Goal: Task Accomplishment & Management: Complete application form

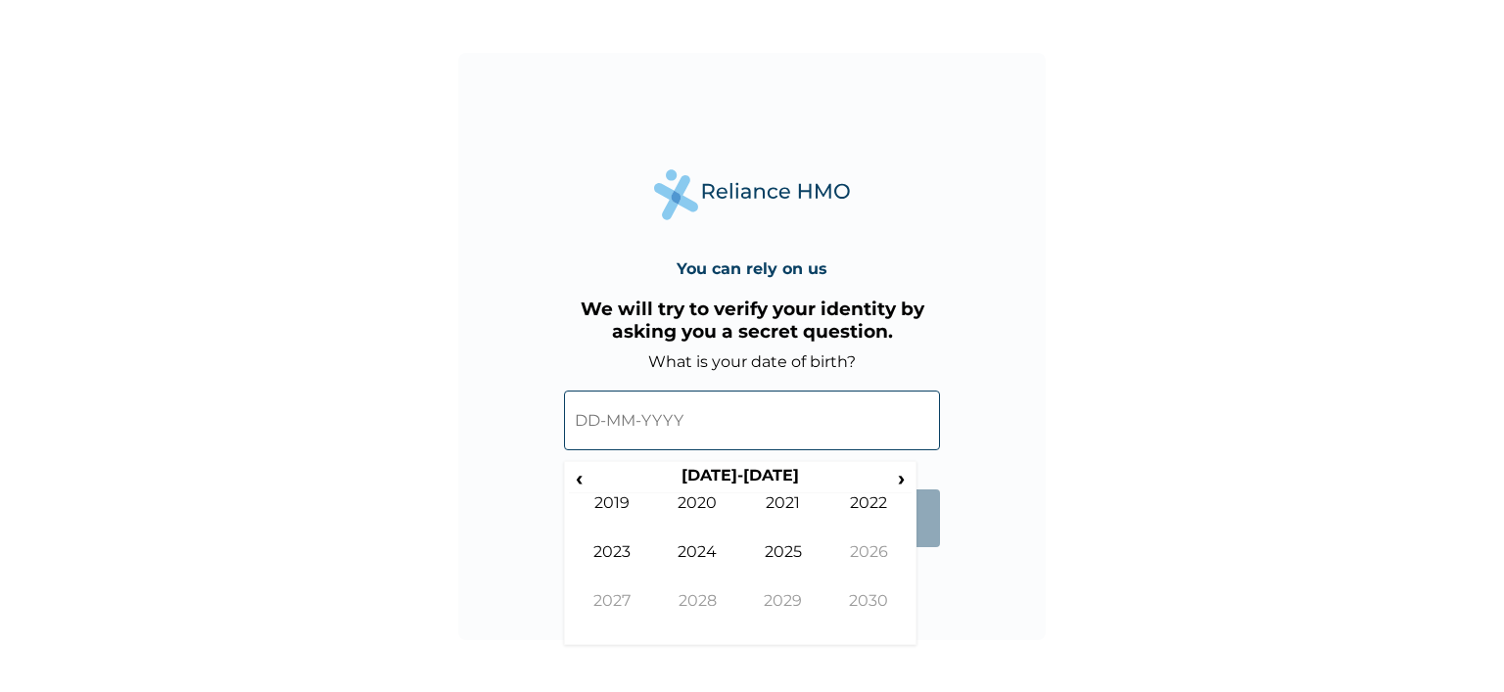
click at [588, 423] on input "text" at bounding box center [752, 421] width 376 height 60
click at [603, 432] on input "text" at bounding box center [752, 421] width 376 height 60
click at [590, 418] on input "text" at bounding box center [752, 421] width 376 height 60
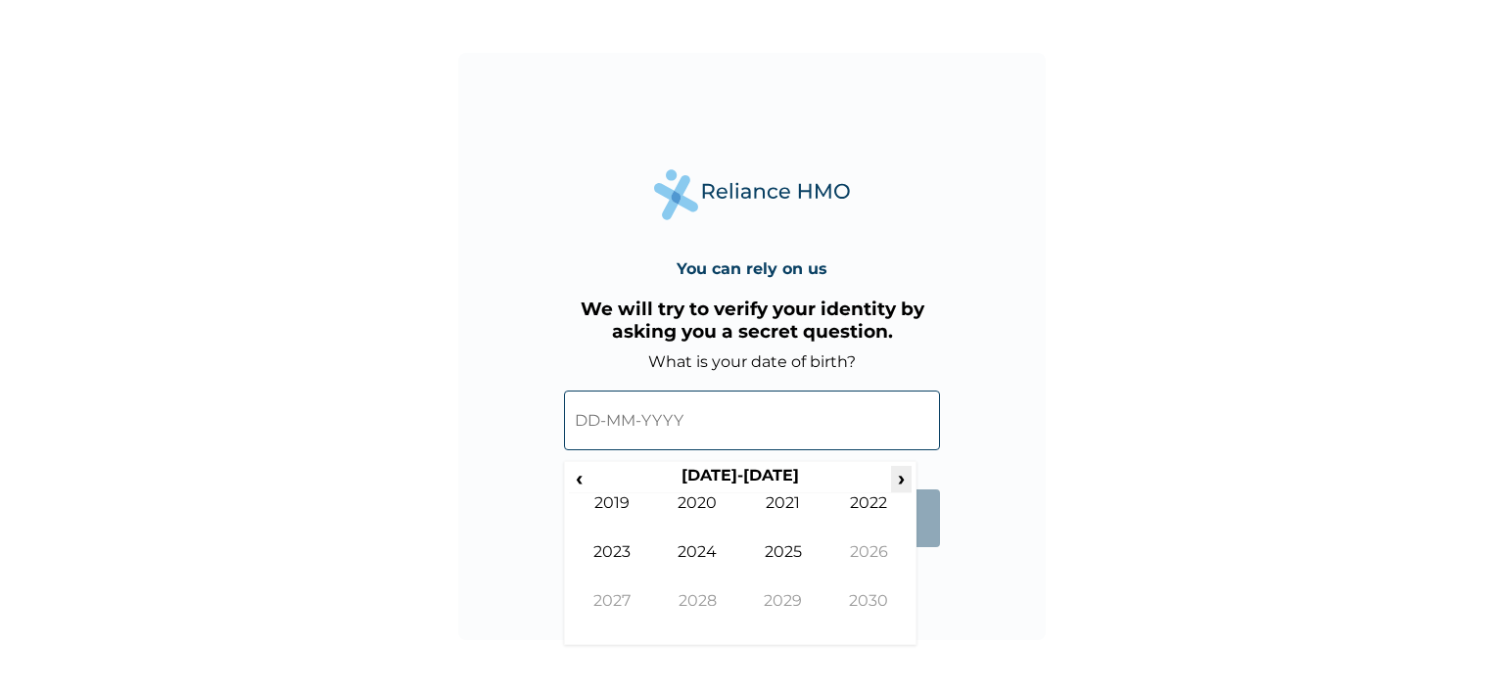
click at [902, 471] on span "›" at bounding box center [902, 478] width 22 height 24
click at [577, 477] on span "‹" at bounding box center [579, 478] width 21 height 24
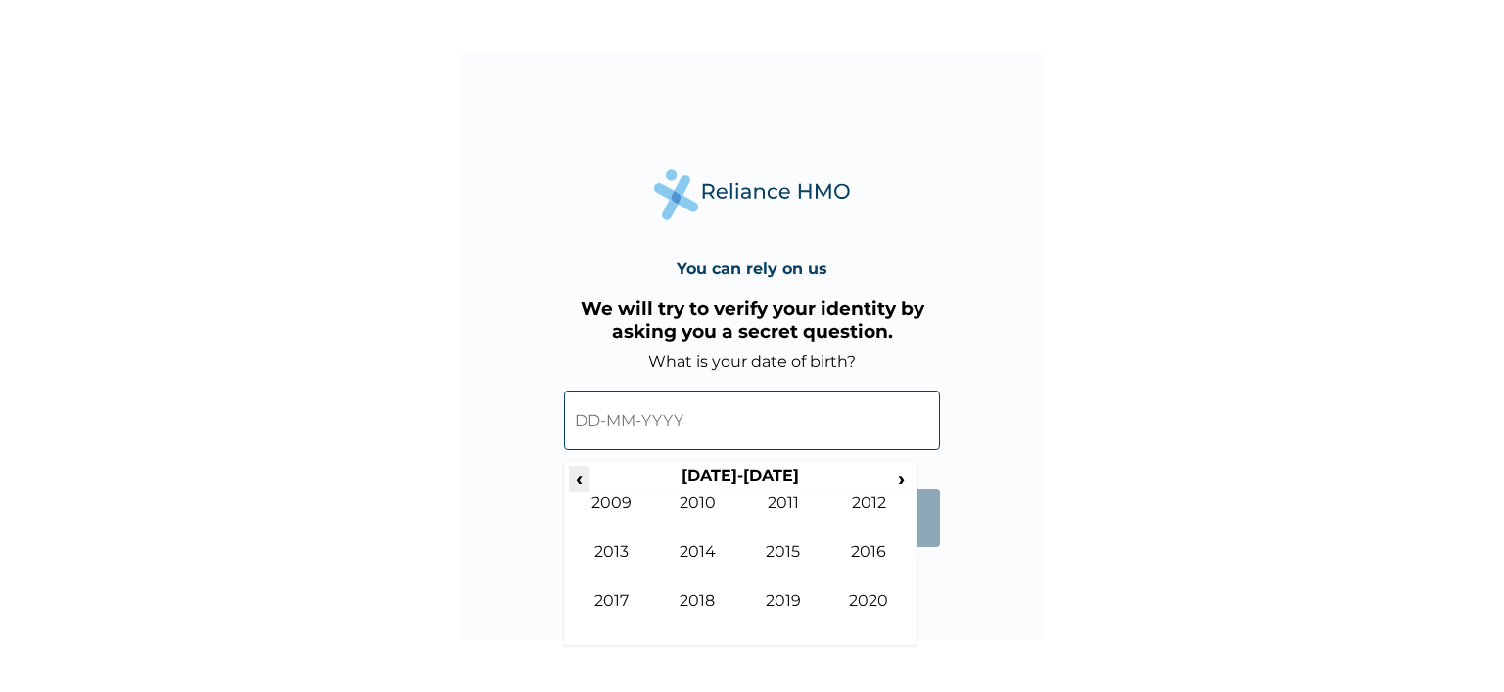
click at [577, 477] on span "‹" at bounding box center [579, 478] width 21 height 24
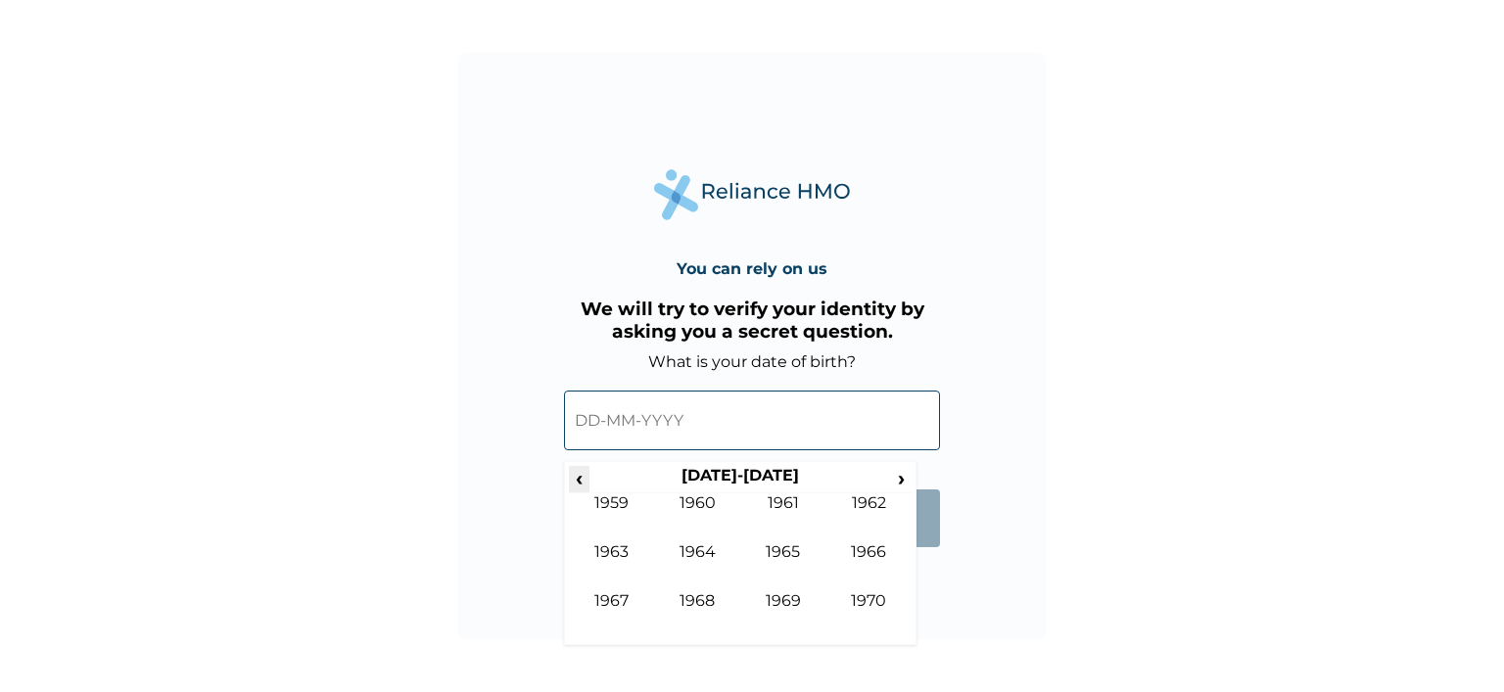
click at [577, 477] on span "‹" at bounding box center [579, 478] width 21 height 24
click at [909, 483] on span "›" at bounding box center [902, 478] width 22 height 24
click at [578, 473] on span "‹" at bounding box center [579, 478] width 21 height 24
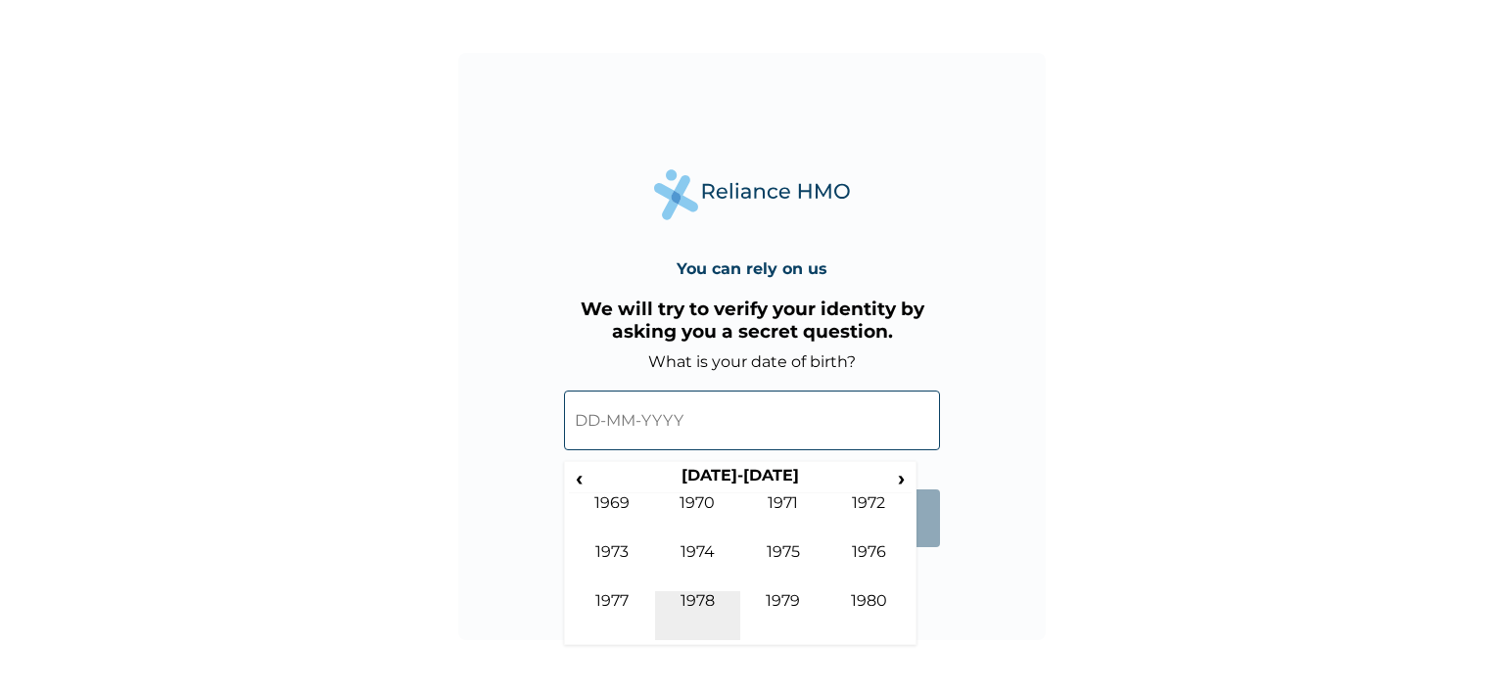
click at [704, 606] on td "1978" at bounding box center [698, 615] width 86 height 49
click at [677, 430] on input "text" at bounding box center [752, 421] width 376 height 60
click at [701, 508] on td "Feb" at bounding box center [698, 518] width 86 height 49
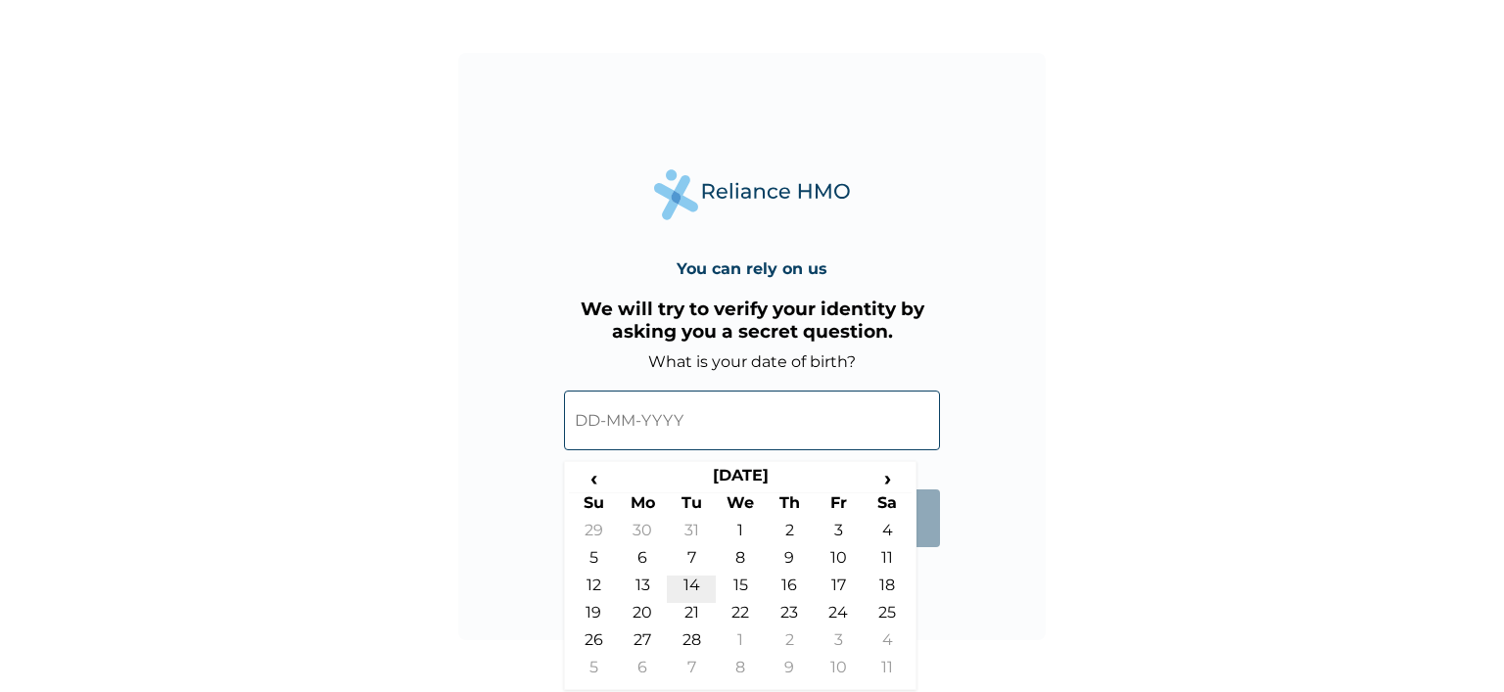
click at [692, 585] on td "14" at bounding box center [691, 589] width 49 height 27
type input "[DATE]"
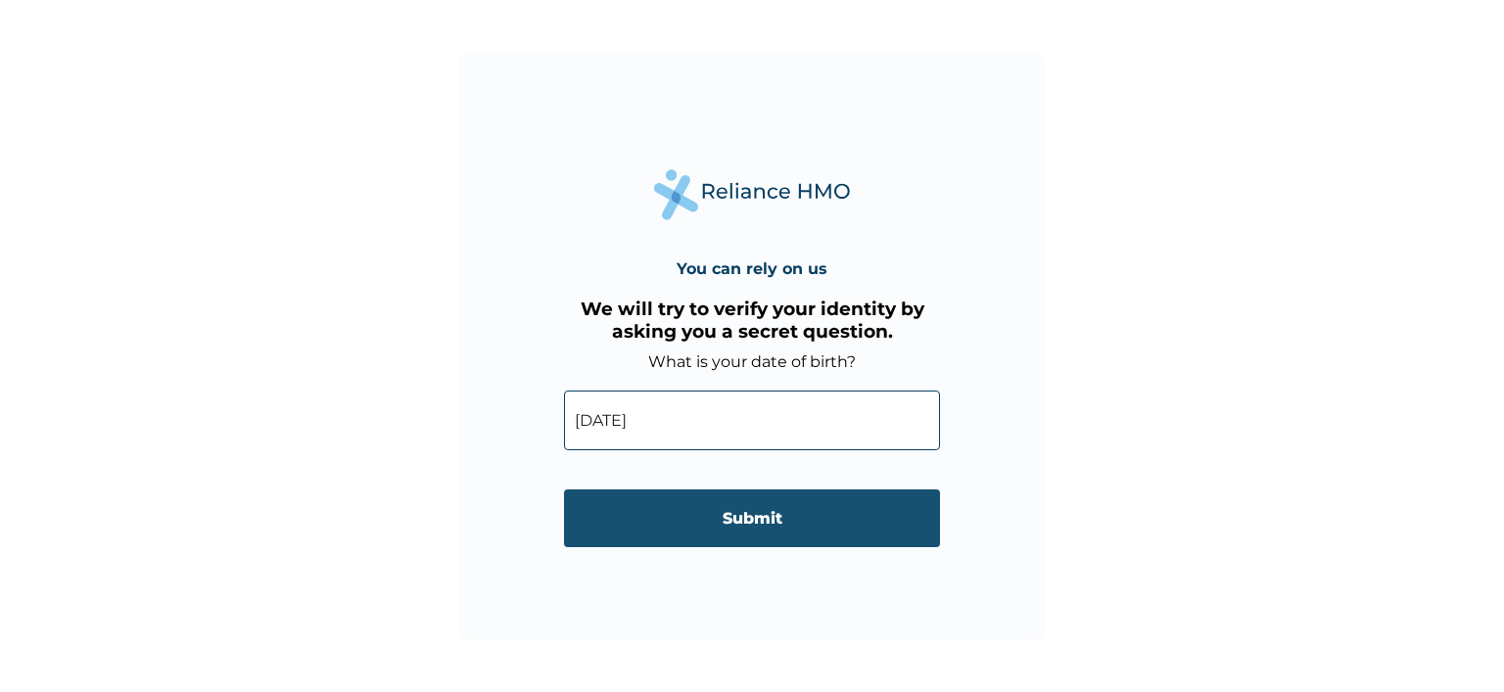
click at [743, 517] on input "Submit" at bounding box center [752, 519] width 376 height 58
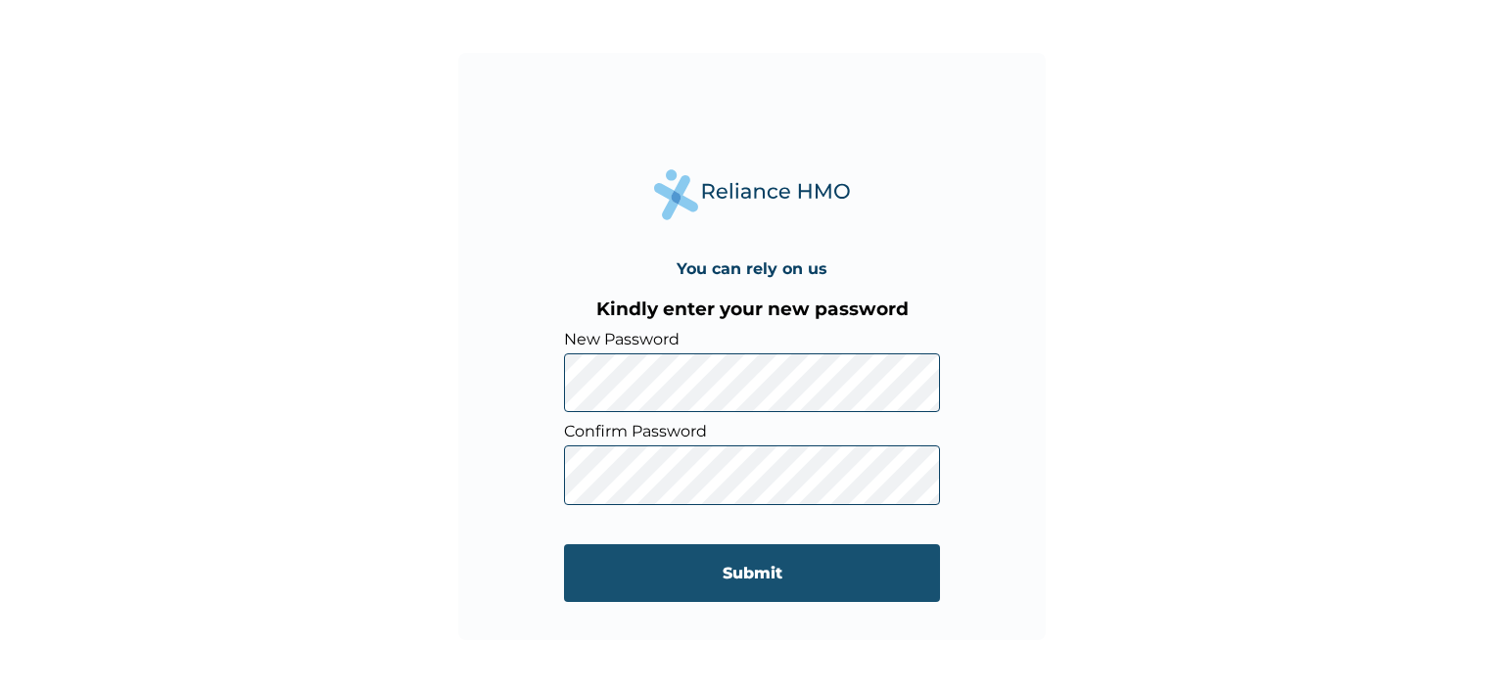
click at [766, 571] on input "Submit" at bounding box center [752, 573] width 376 height 58
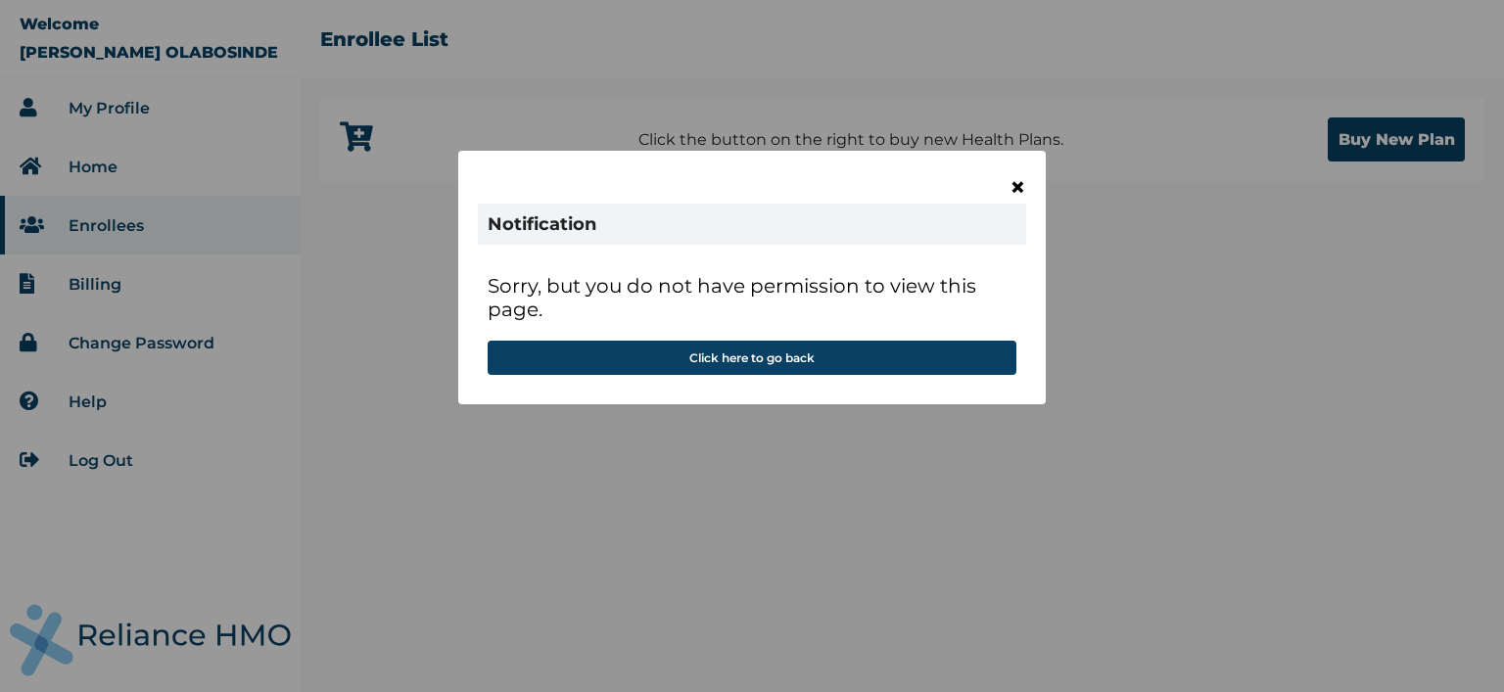
click at [1017, 185] on span "×" at bounding box center [1018, 186] width 17 height 33
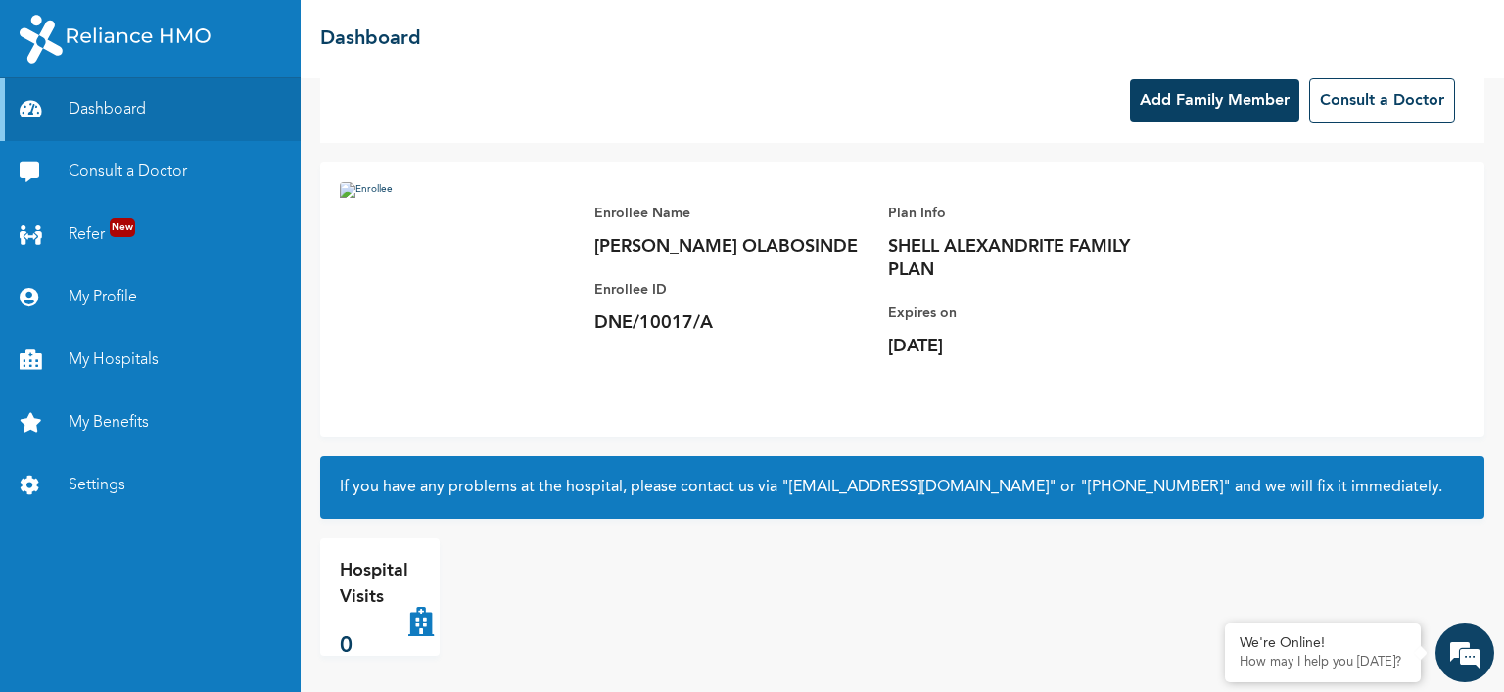
scroll to position [41, 0]
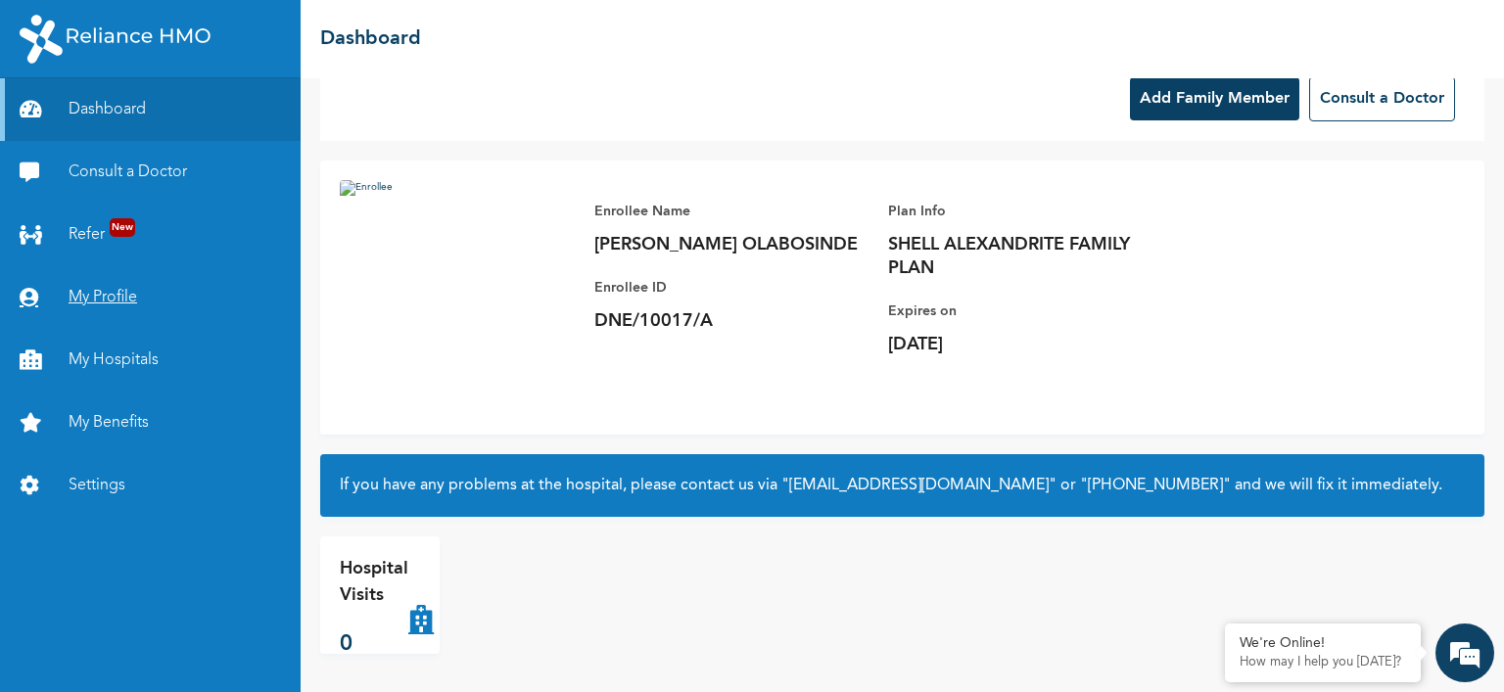
click at [115, 285] on link "My Profile" at bounding box center [150, 297] width 301 height 63
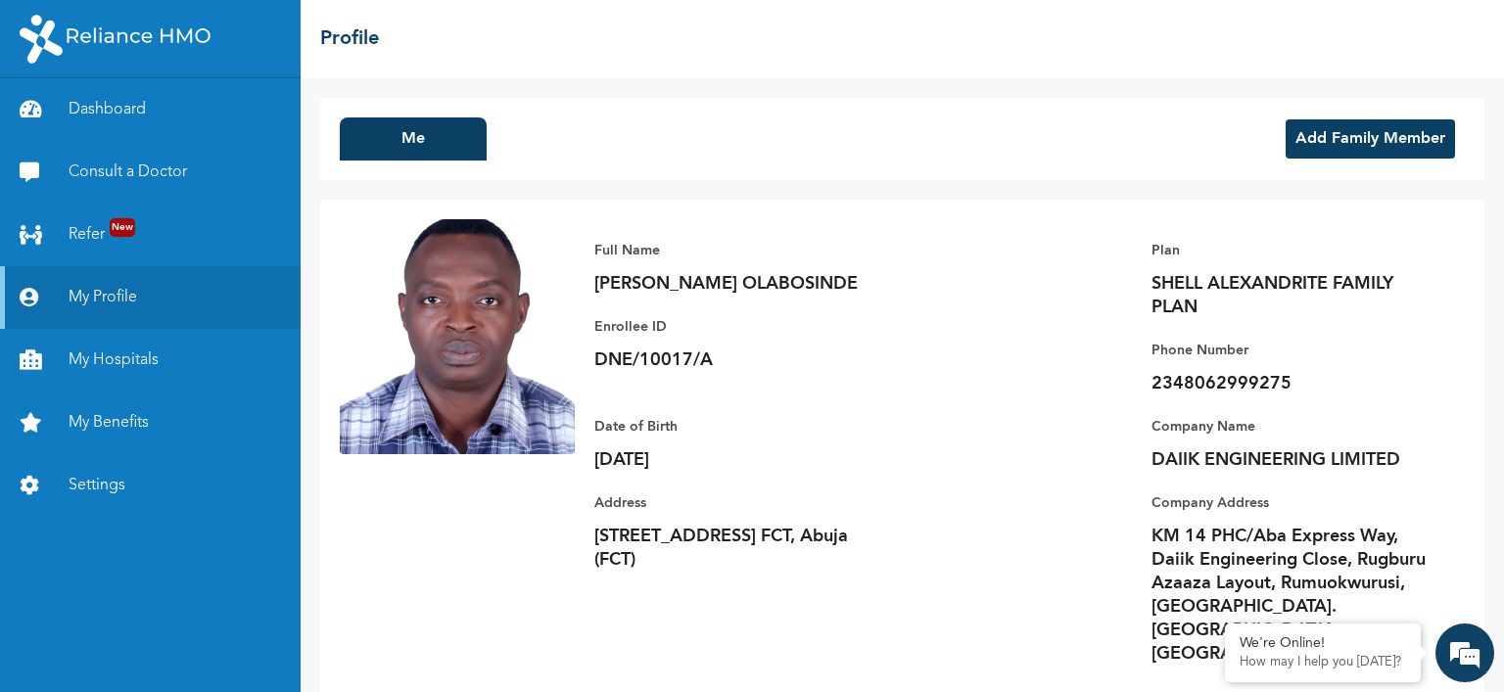
click at [1362, 135] on button "Add Family Member" at bounding box center [1370, 138] width 169 height 39
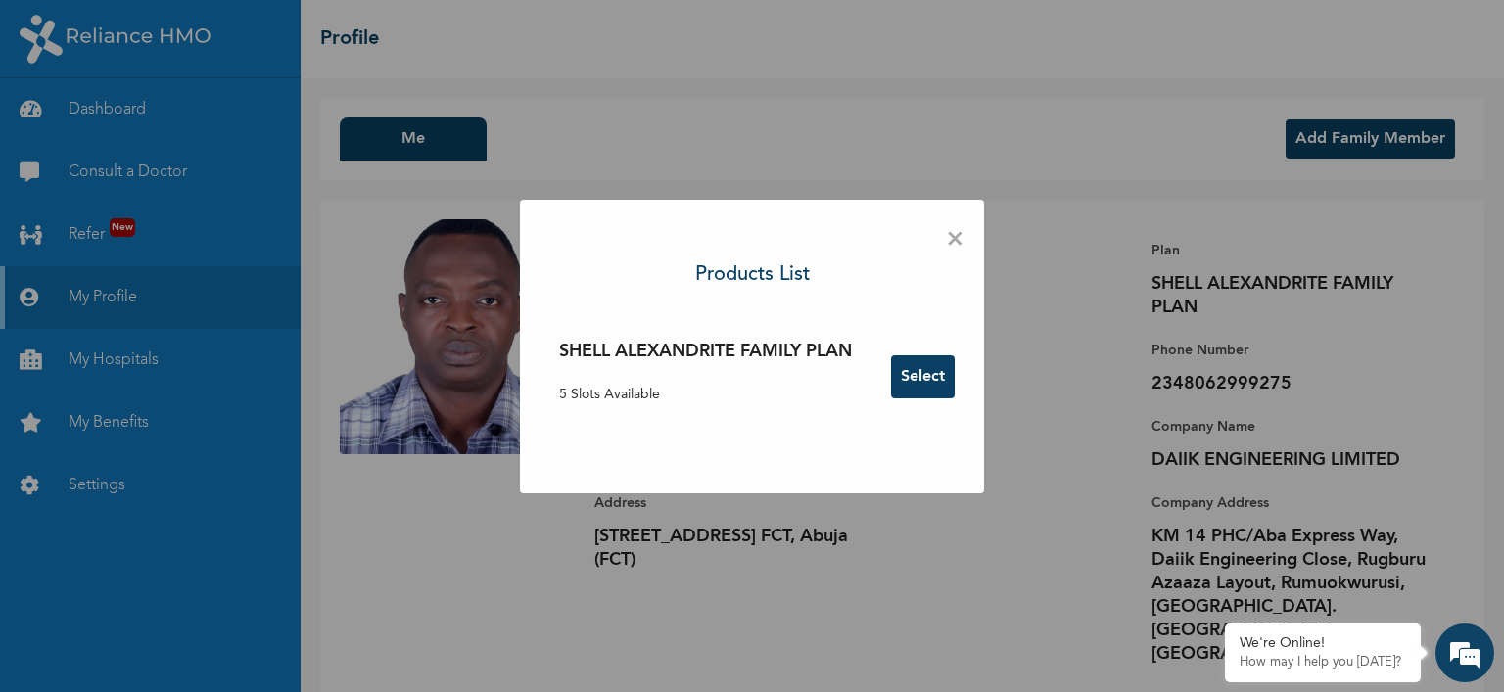
click at [938, 405] on div "SHELL ALEXANDRITE FAMILY PLAN 5 Slots Available Select" at bounding box center [752, 377] width 425 height 96
click at [922, 393] on button "Select" at bounding box center [923, 376] width 64 height 43
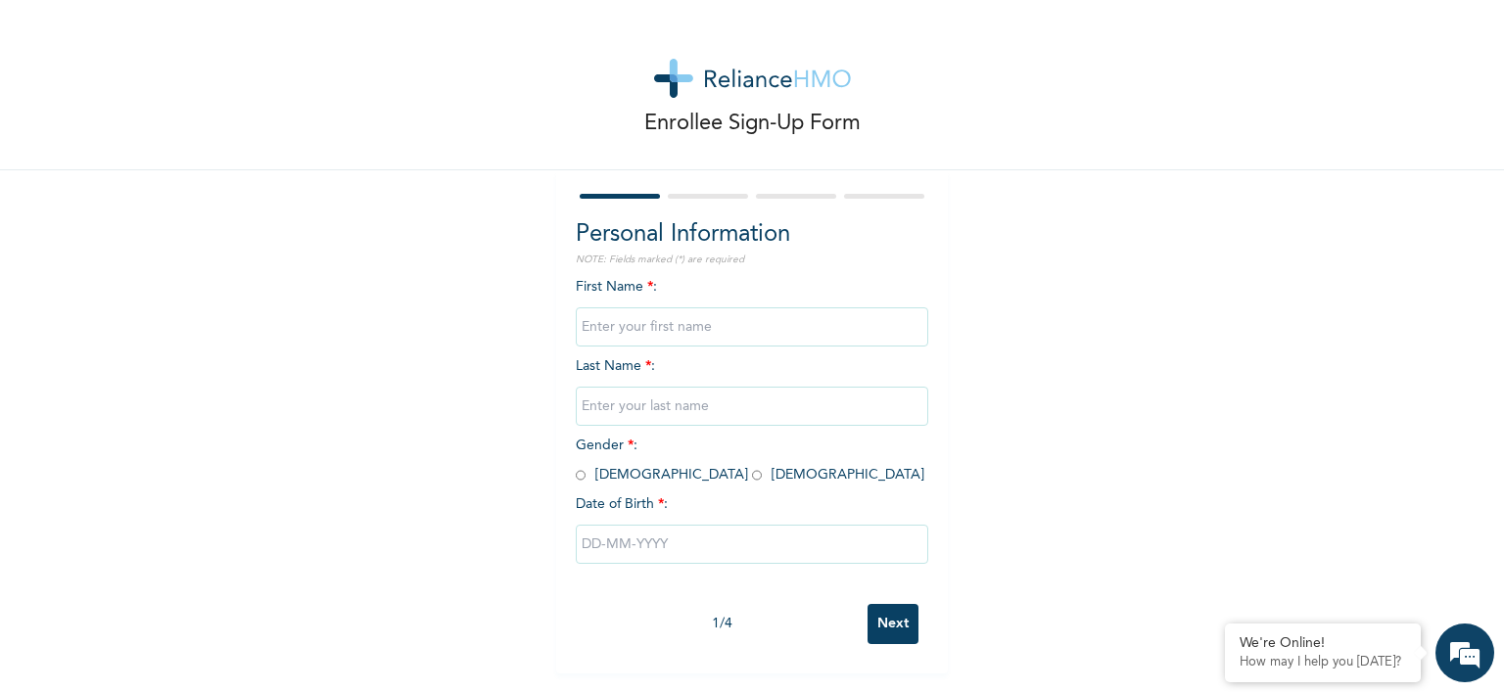
click at [842, 332] on input "text" at bounding box center [752, 326] width 353 height 39
type input "o"
type input "Olufunke"
click at [776, 397] on input "text" at bounding box center [752, 406] width 353 height 39
type input "Olabosinde"
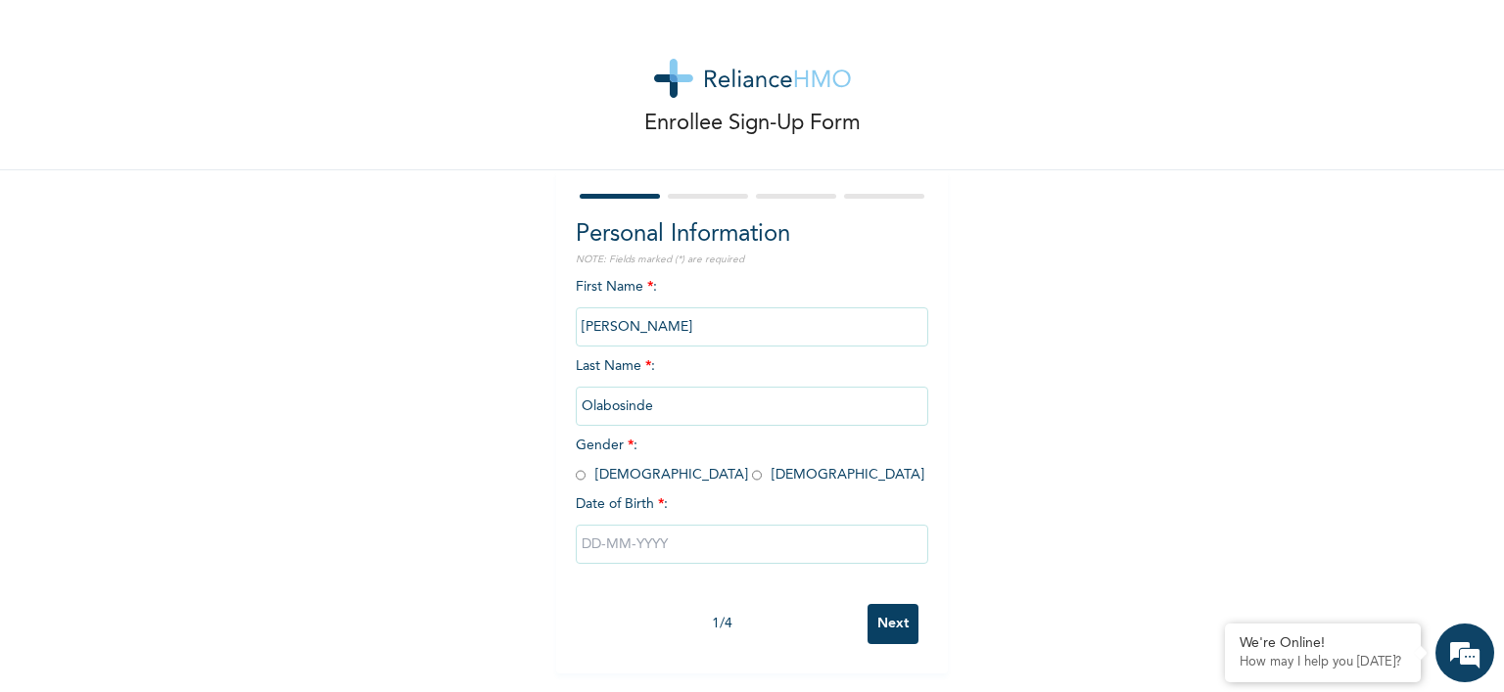
click at [613, 451] on span "Gender * : Male Female" at bounding box center [750, 460] width 349 height 43
click at [616, 470] on span "Gender * : Male Female" at bounding box center [750, 460] width 349 height 43
click at [632, 475] on span "Gender * : Male Female" at bounding box center [750, 460] width 349 height 43
click at [631, 474] on span "Gender * : Male Female" at bounding box center [750, 460] width 349 height 43
click at [752, 472] on input "radio" at bounding box center [757, 475] width 10 height 19
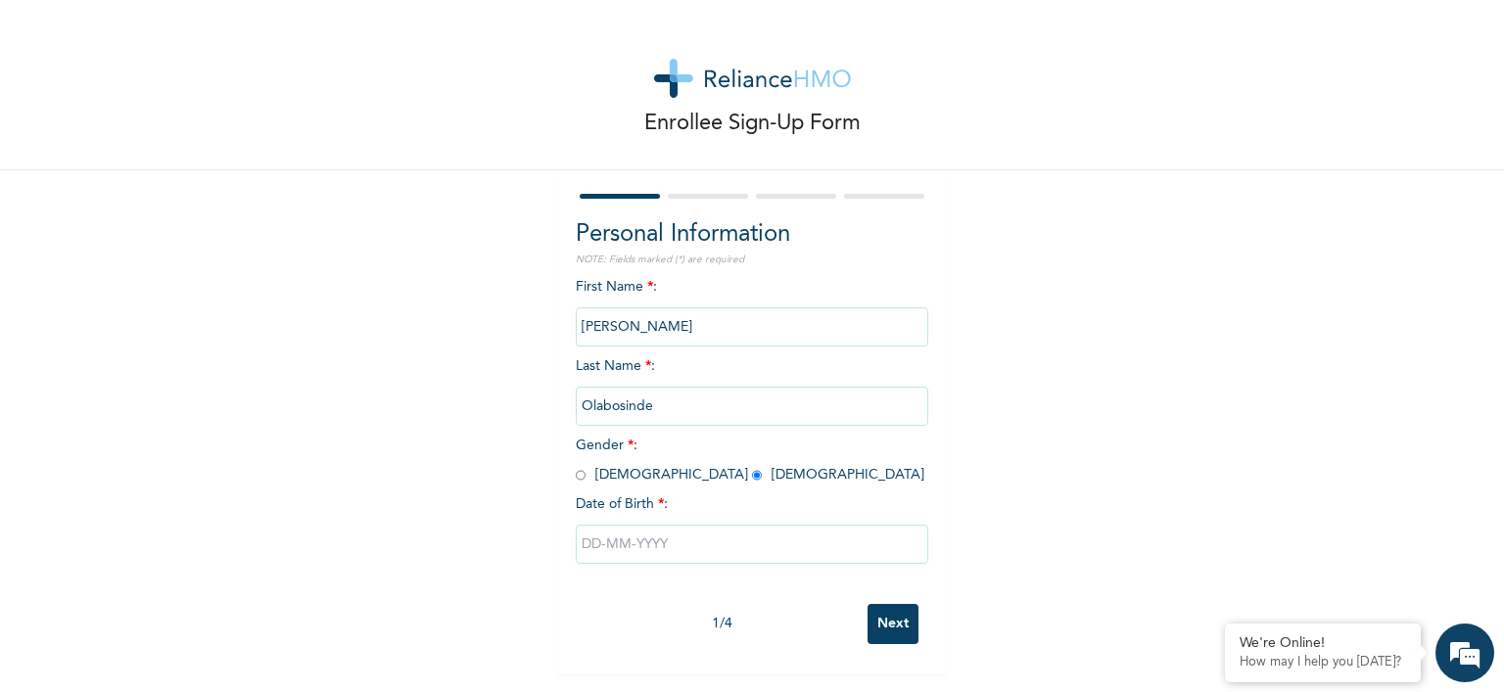
radio input "true"
click at [681, 520] on div at bounding box center [752, 544] width 353 height 59
click at [680, 543] on input "text" at bounding box center [752, 544] width 353 height 39
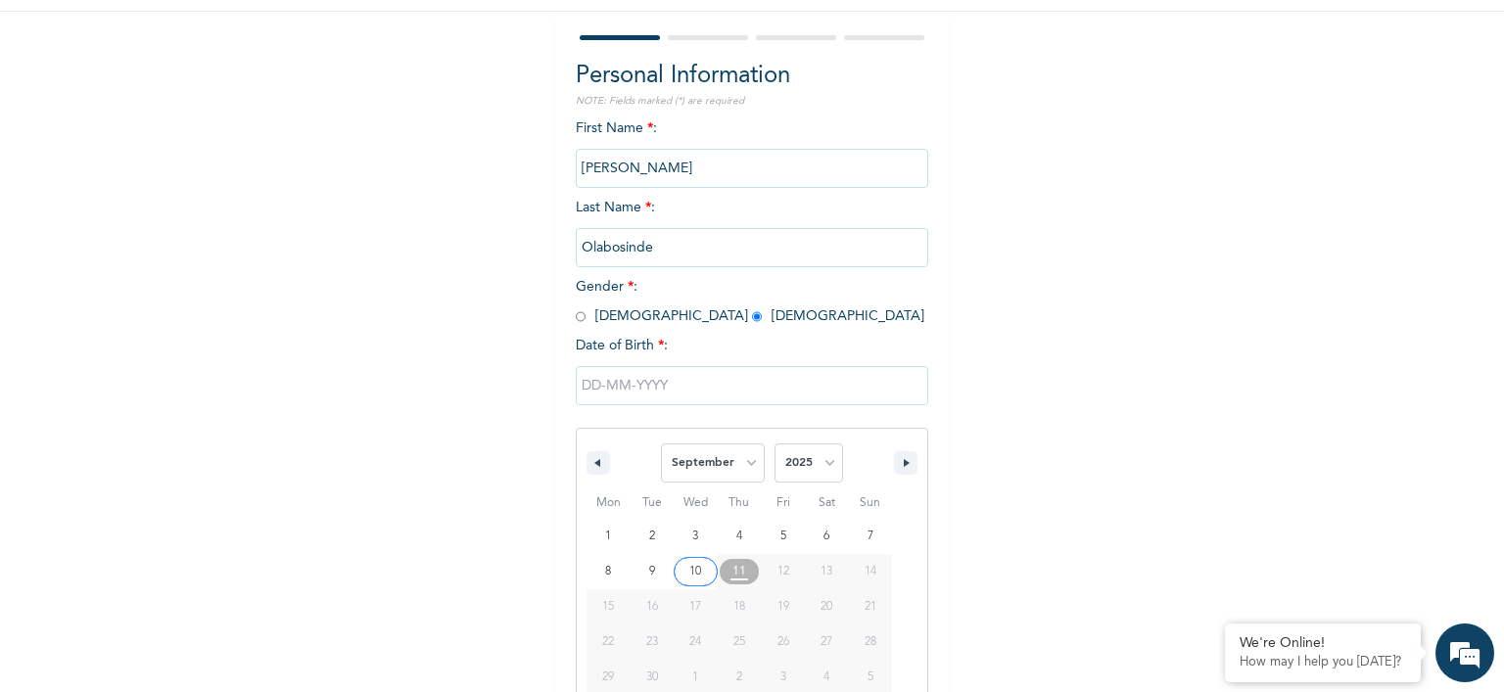
scroll to position [199, 0]
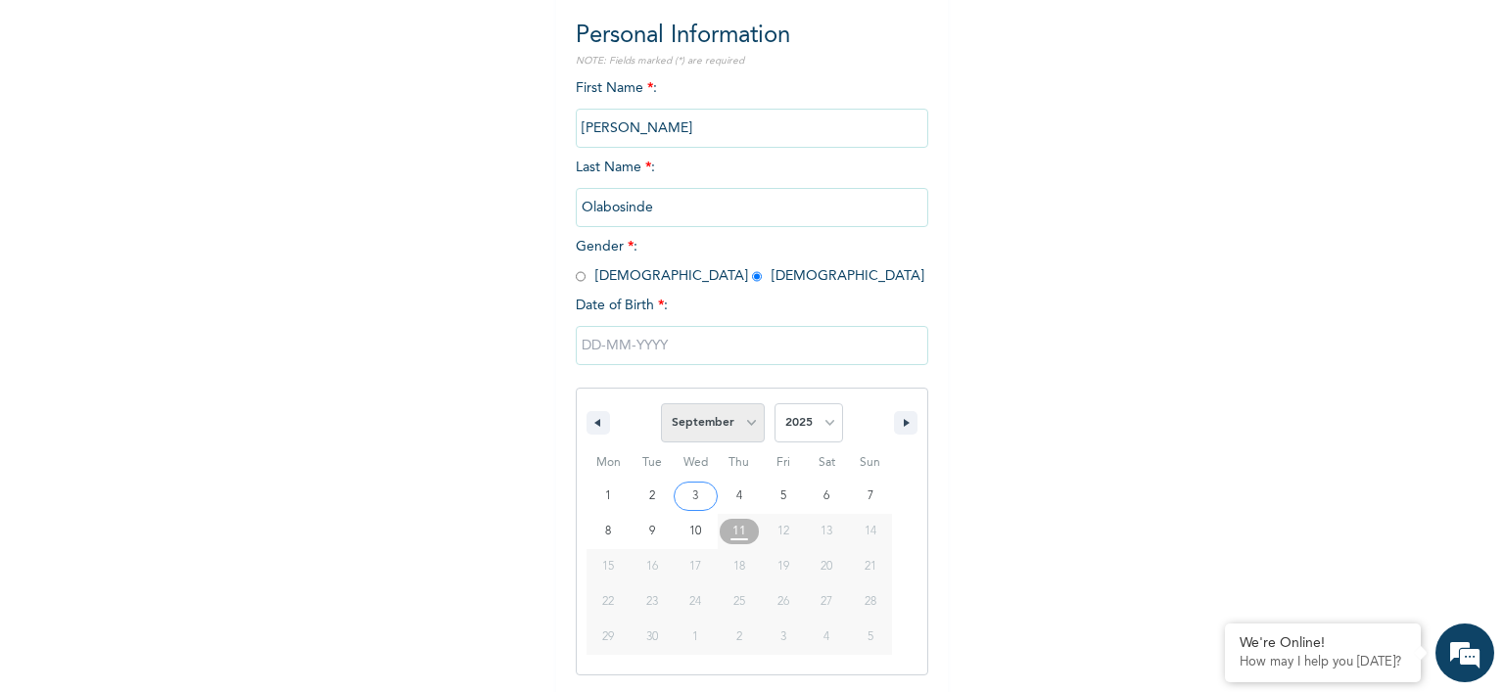
click at [693, 442] on select "January February March April May June July August September October November De…" at bounding box center [713, 422] width 104 height 39
select select "1"
click at [661, 403] on select "January February March April May June July August September October November De…" at bounding box center [713, 422] width 104 height 39
click at [655, 496] on div "27 28 29 30 31 1 2 3 4 5 6 7 8 9 10 11 12 13 14 15 16 17 18 19 20 21 22 23 24 2…" at bounding box center [740, 567] width 306 height 176
type input "02/04/2025"
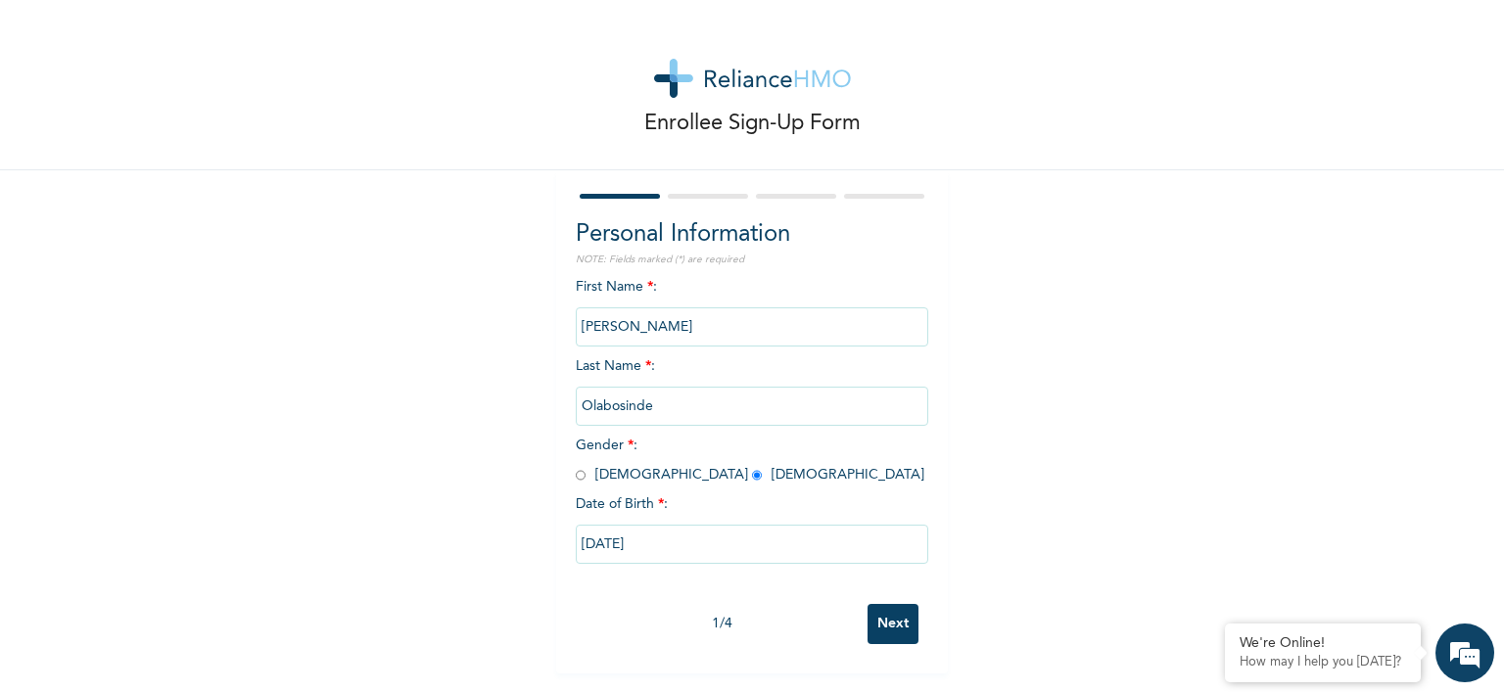
scroll to position [0, 0]
click at [656, 544] on input "02/04/2025" at bounding box center [752, 544] width 353 height 39
select select "1"
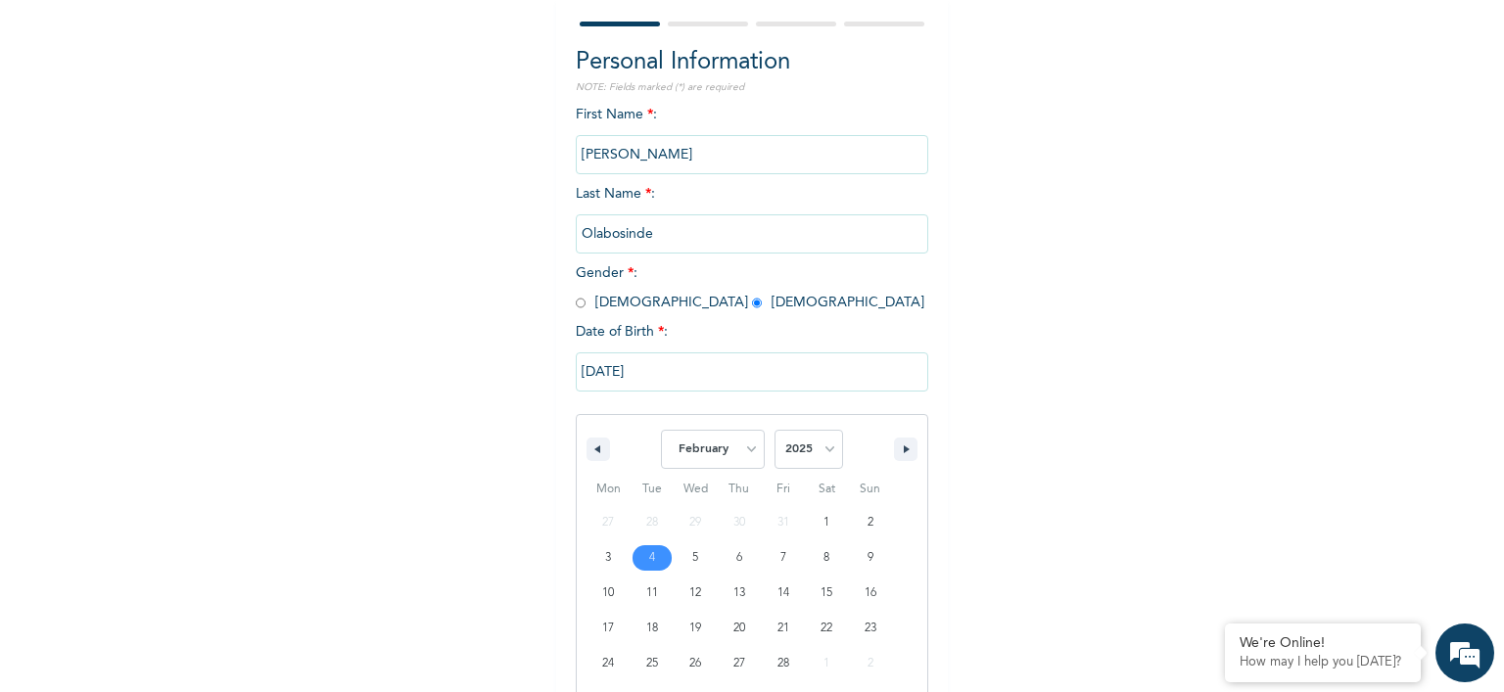
scroll to position [199, 0]
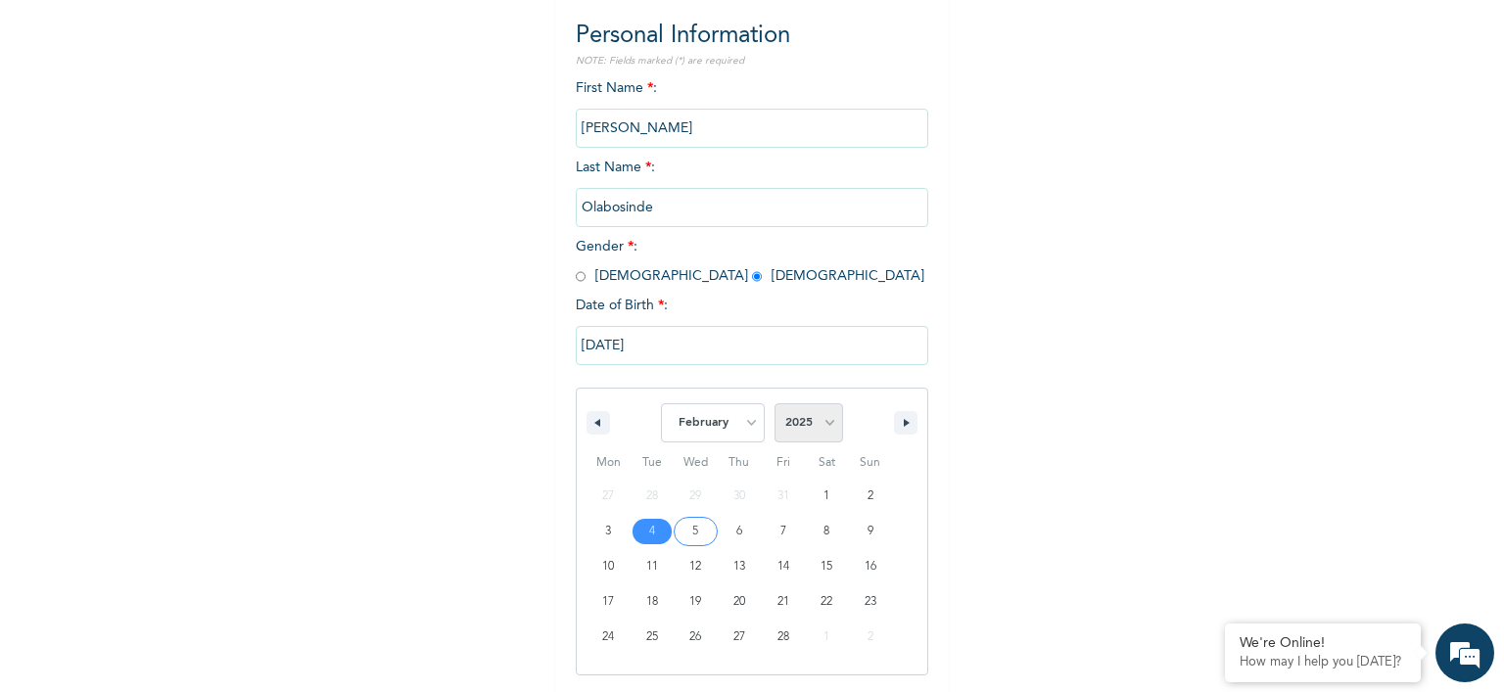
click at [816, 404] on select "2025 2024 2023 2022 2021 2020 2019 2018 2017 2016 2015 2014 2013 2012 2011 2010…" at bounding box center [809, 422] width 69 height 39
click at [775, 403] on select "2025 2024 2023 2022 2021 2020 2019 2018 2017 2016 2015 2014 2013 2012 2011 2010…" at bounding box center [809, 422] width 69 height 39
click at [827, 424] on select "2025 2024 2023 2022 2021 2020 2019 2018 2017 2016 2015 2014 2013 2012 2011 2010…" at bounding box center [809, 422] width 69 height 39
select select "1979"
click at [775, 403] on select "2025 2024 2023 2022 2021 2020 2019 2018 2017 2016 2015 2014 2013 2012 2011 2010…" at bounding box center [809, 422] width 69 height 39
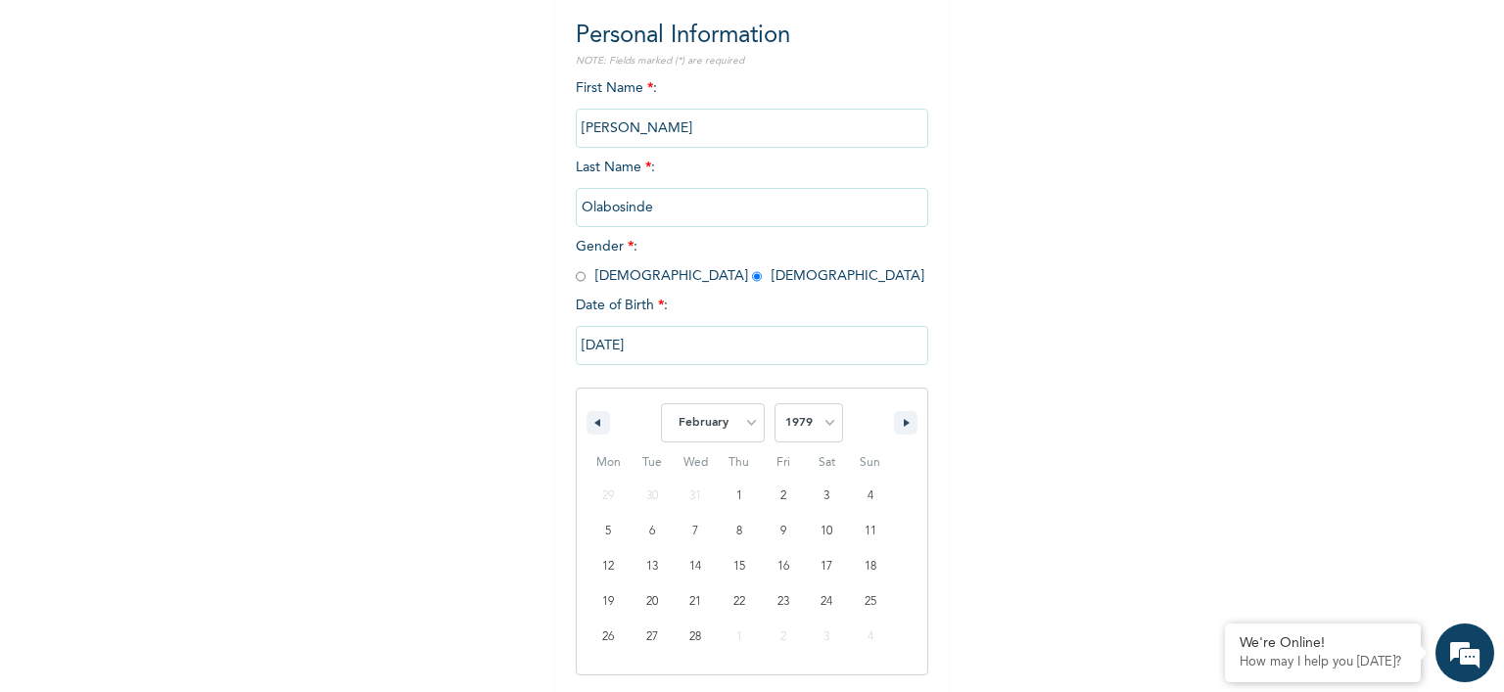
click at [954, 377] on div "Enrollee Sign-Up Form Personal Information NOTE: Fields marked (*) are required…" at bounding box center [752, 288] width 1504 height 974
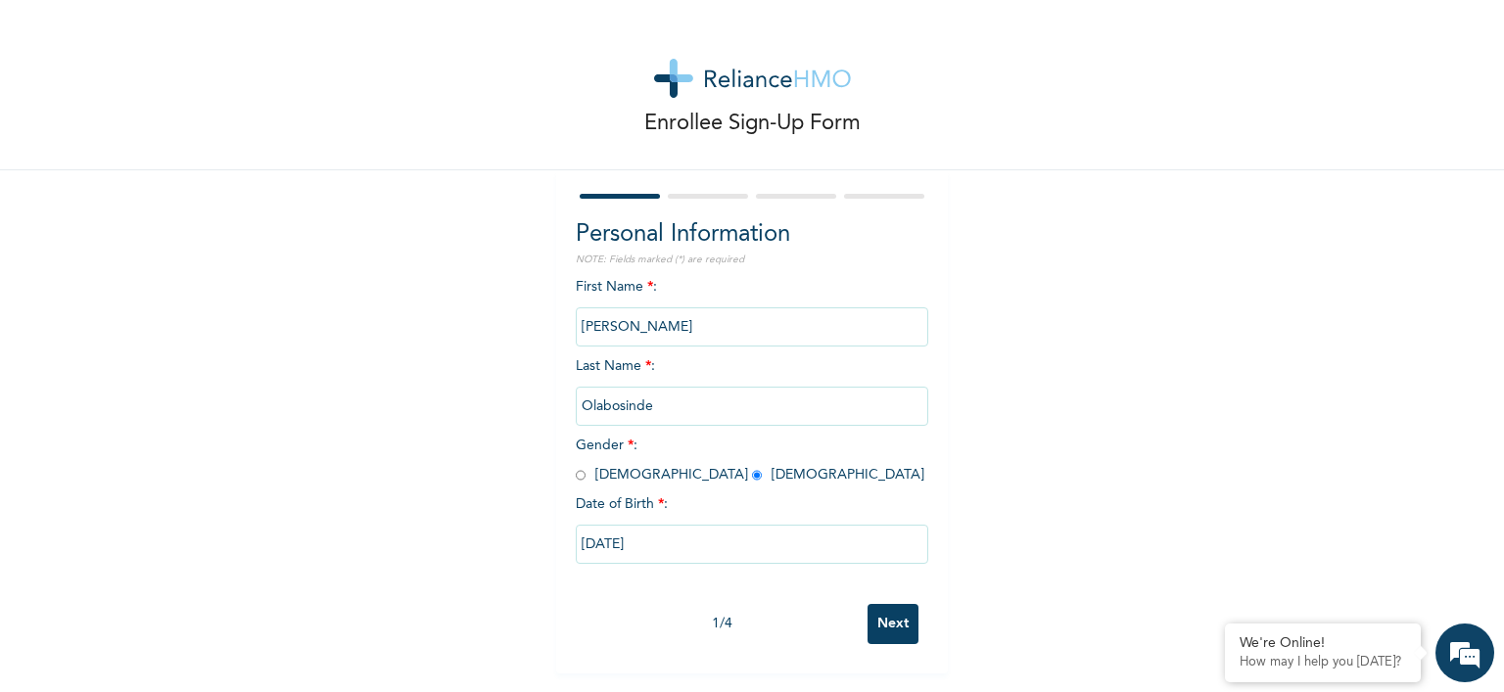
click at [868, 625] on input "Next" at bounding box center [893, 624] width 51 height 40
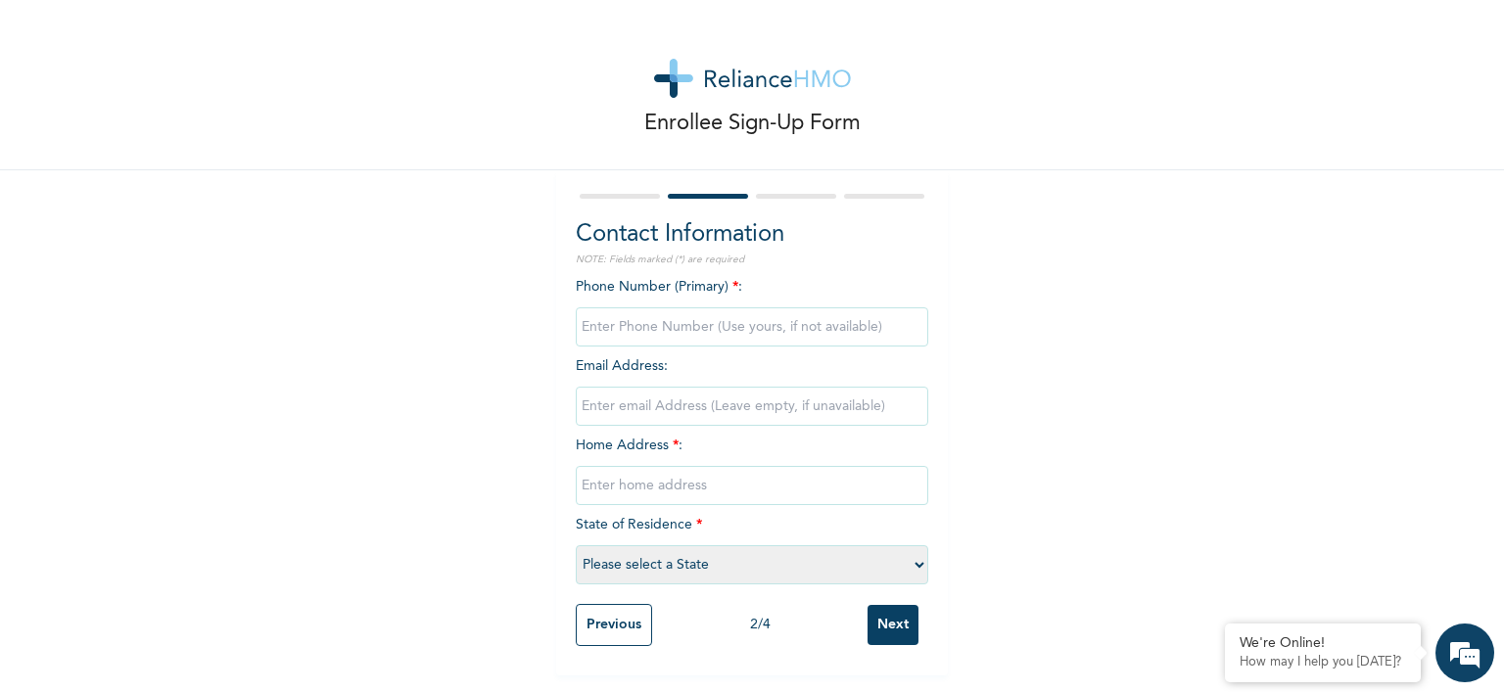
click at [825, 326] on input "phone" at bounding box center [752, 326] width 353 height 39
type input "09030600497"
click at [800, 403] on input "email" at bounding box center [752, 406] width 353 height 39
type input "olabosindefunke@gmail.com"
click at [749, 490] on input "text" at bounding box center [752, 485] width 353 height 39
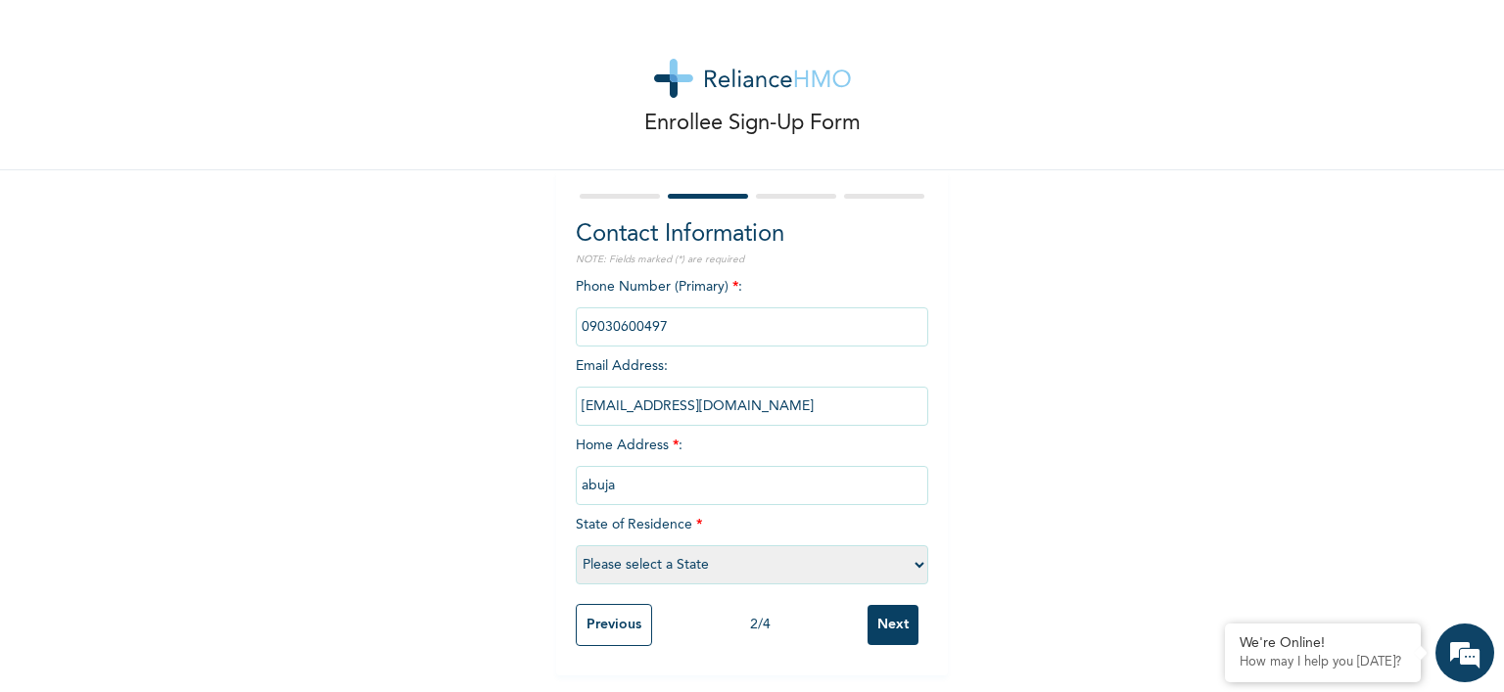
type input "abuja"
click at [701, 562] on select "Please select a State Abia Abuja (FCT) Adamawa Akwa Ibom Anambra Bauchi Bayelsa…" at bounding box center [752, 564] width 353 height 39
click at [576, 545] on select "Please select a State Abia Abuja (FCT) Adamawa Akwa Ibom Anambra Bauchi Bayelsa…" at bounding box center [752, 564] width 353 height 39
click at [719, 555] on select "Please select a State Abia Abuja (FCT) Adamawa Akwa Ibom Anambra Bauchi Bayelsa…" at bounding box center [752, 564] width 353 height 39
select select "15"
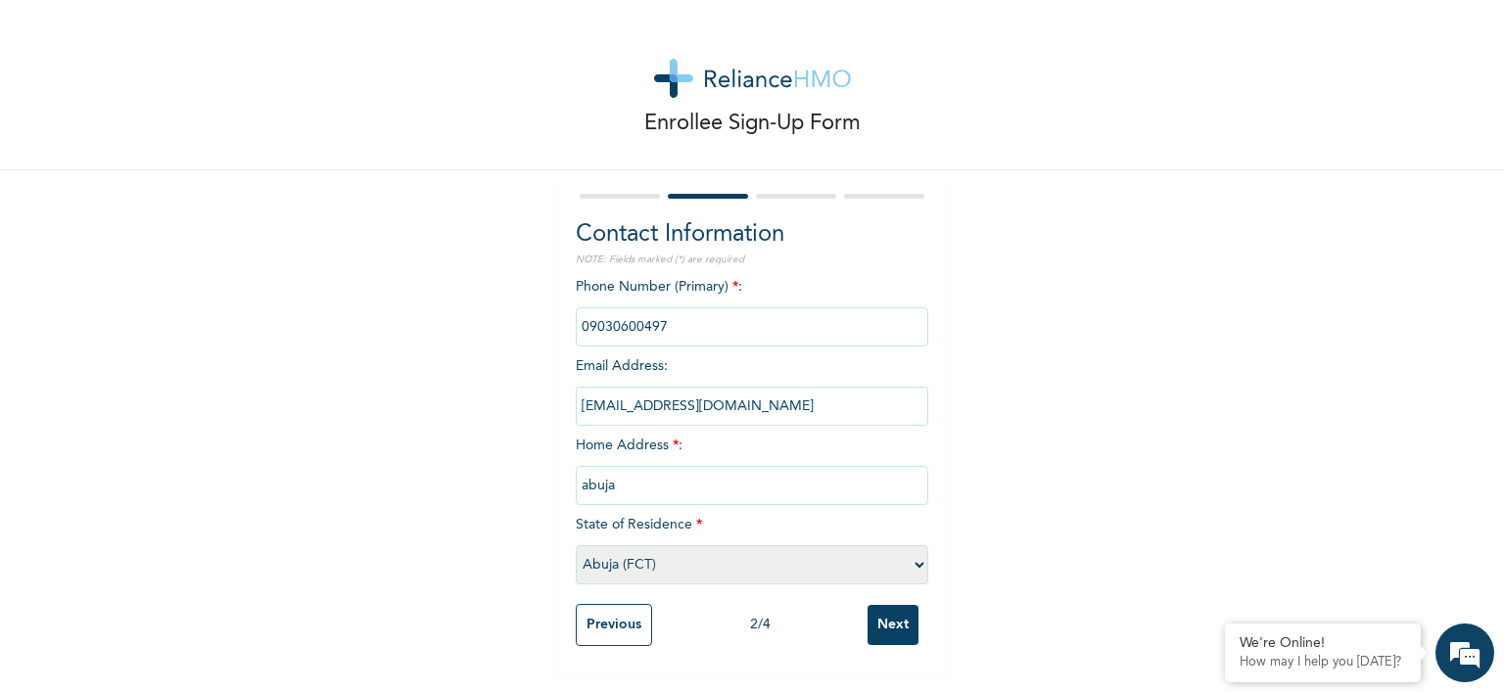
click at [576, 545] on select "Please select a State Abia Abuja (FCT) Adamawa Akwa Ibom Anambra Bauchi Bayelsa…" at bounding box center [752, 564] width 353 height 39
click at [873, 627] on input "Next" at bounding box center [893, 625] width 51 height 40
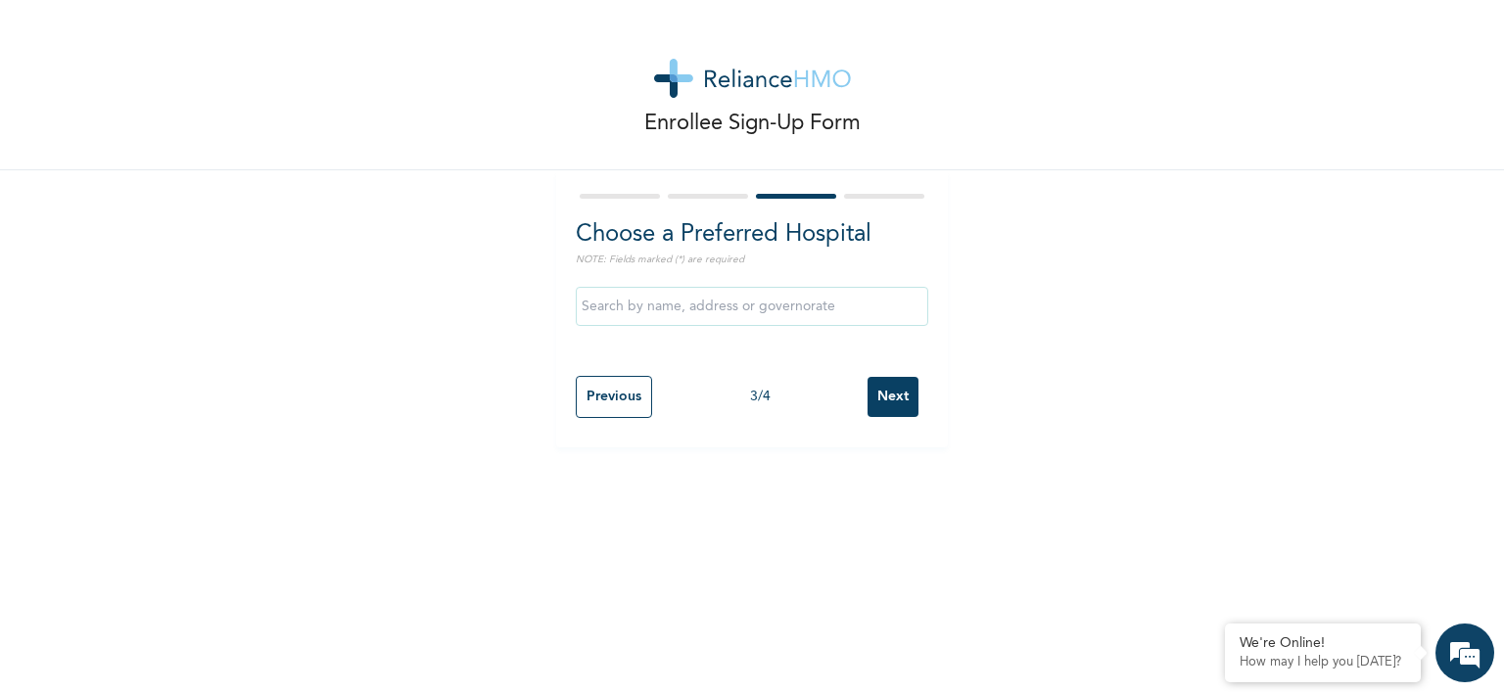
click at [794, 467] on div "Enrollee Sign-Up Form Choose a Preferred Hospital NOTE: Fields marked (*) are r…" at bounding box center [752, 346] width 1504 height 692
click at [919, 376] on div "Previous 3 / 4 Next" at bounding box center [752, 397] width 353 height 62
click at [826, 309] on input "text" at bounding box center [752, 306] width 353 height 39
type input "ded"
click input "Next" at bounding box center [893, 397] width 51 height 40
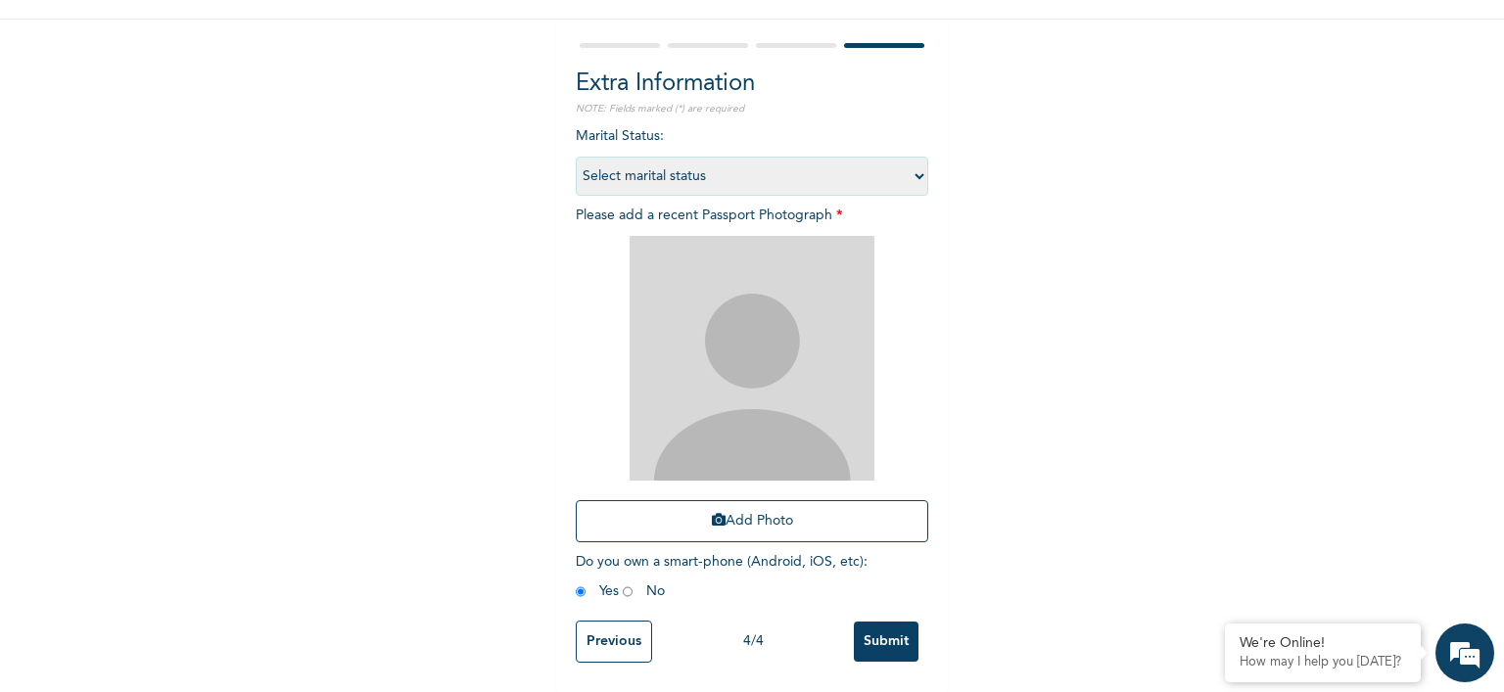
scroll to position [165, 0]
click at [1068, 408] on div "Enrollee Sign-Up Form Extra Information NOTE: Fields marked (*) are required Ma…" at bounding box center [752, 270] width 1504 height 843
click at [615, 632] on input "Previous" at bounding box center [614, 642] width 76 height 42
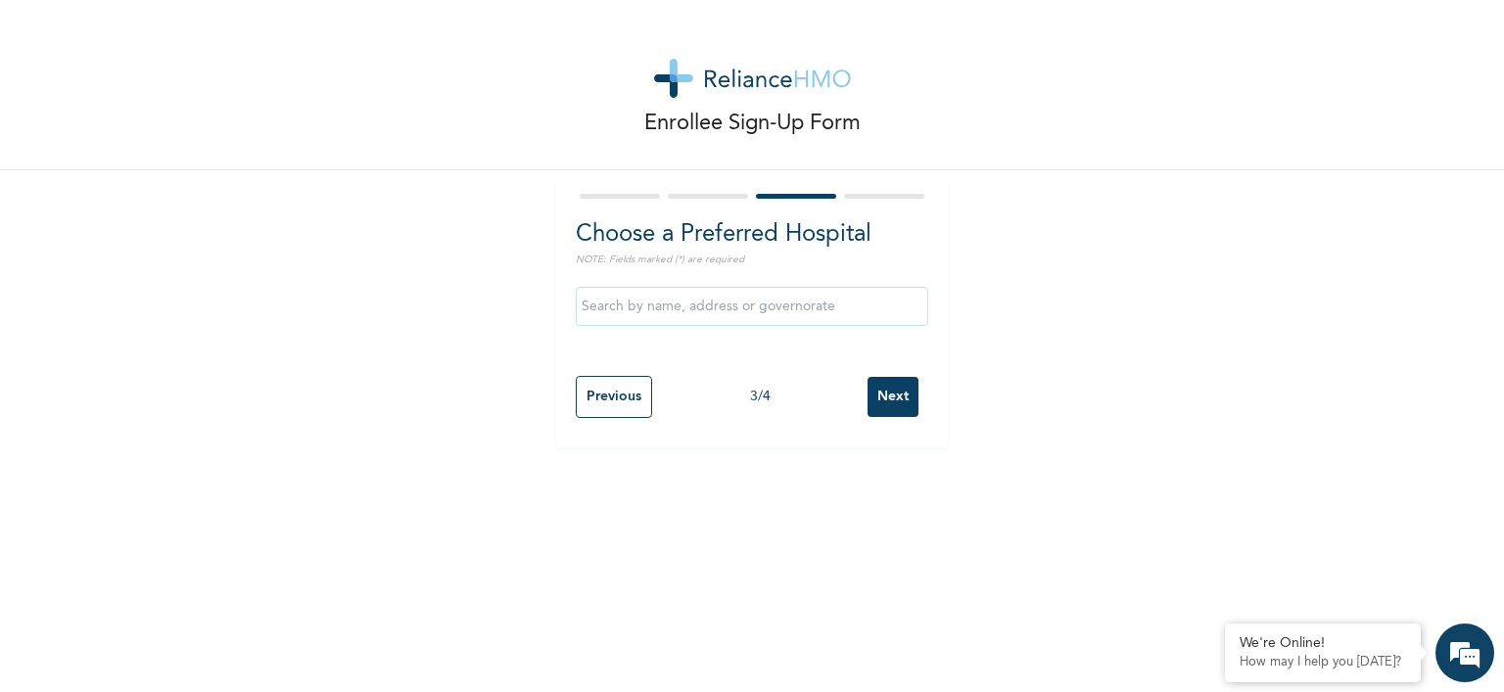
scroll to position [0, 0]
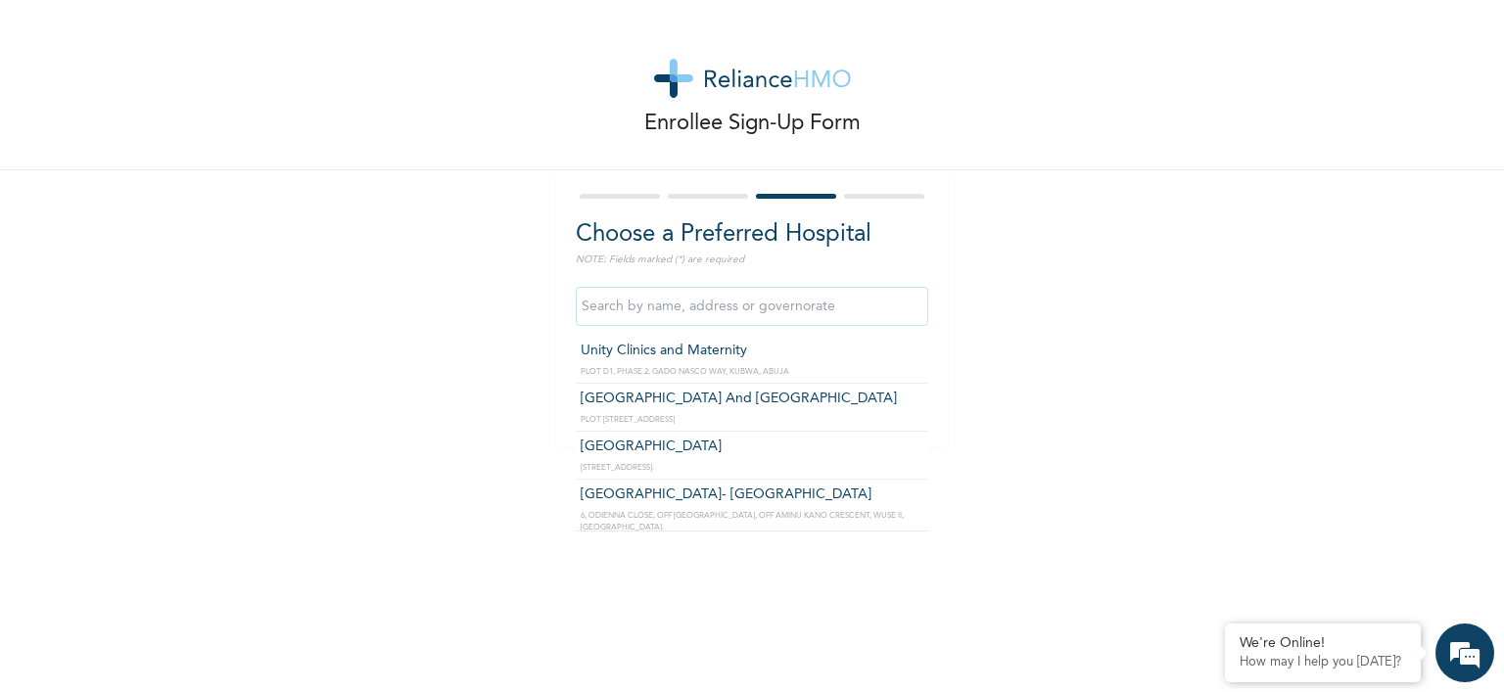
click at [855, 296] on input "text" at bounding box center [752, 306] width 353 height 39
click at [669, 307] on input "text" at bounding box center [752, 306] width 353 height 39
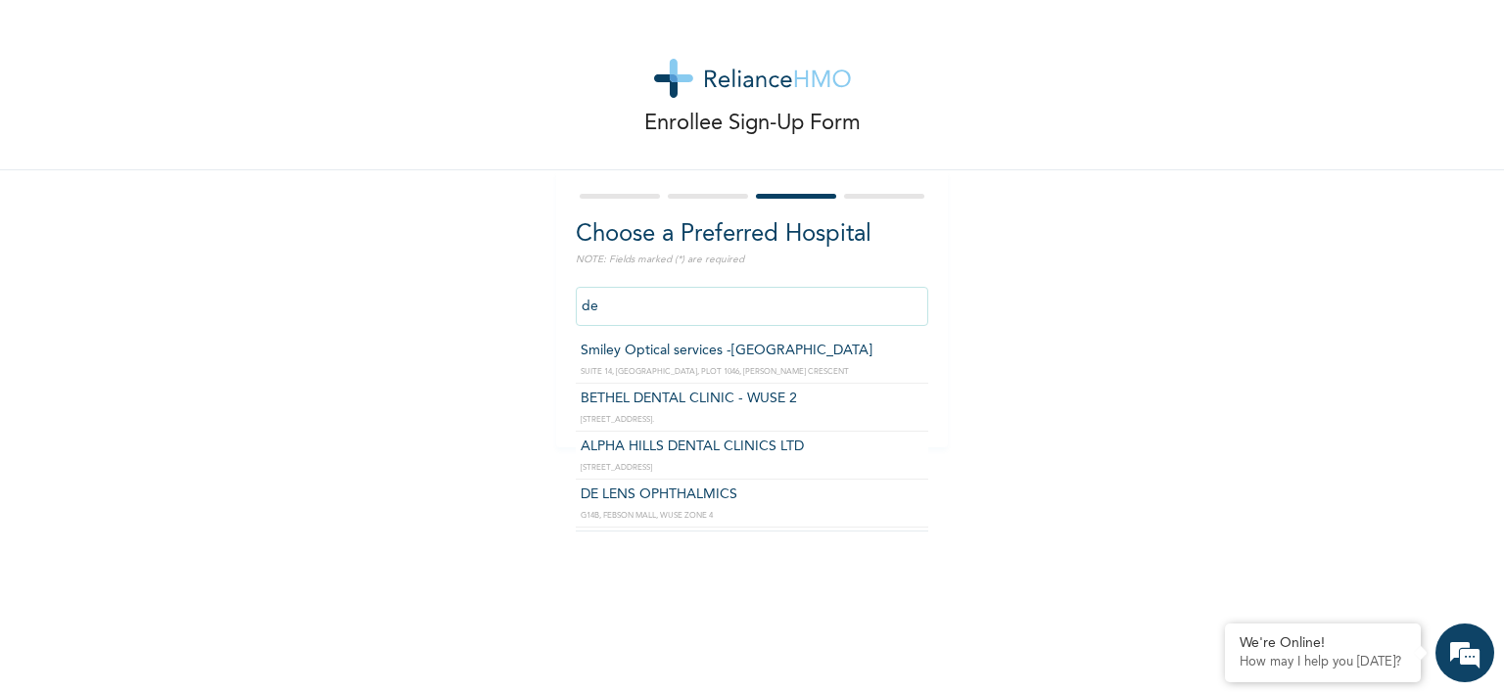
type input "d"
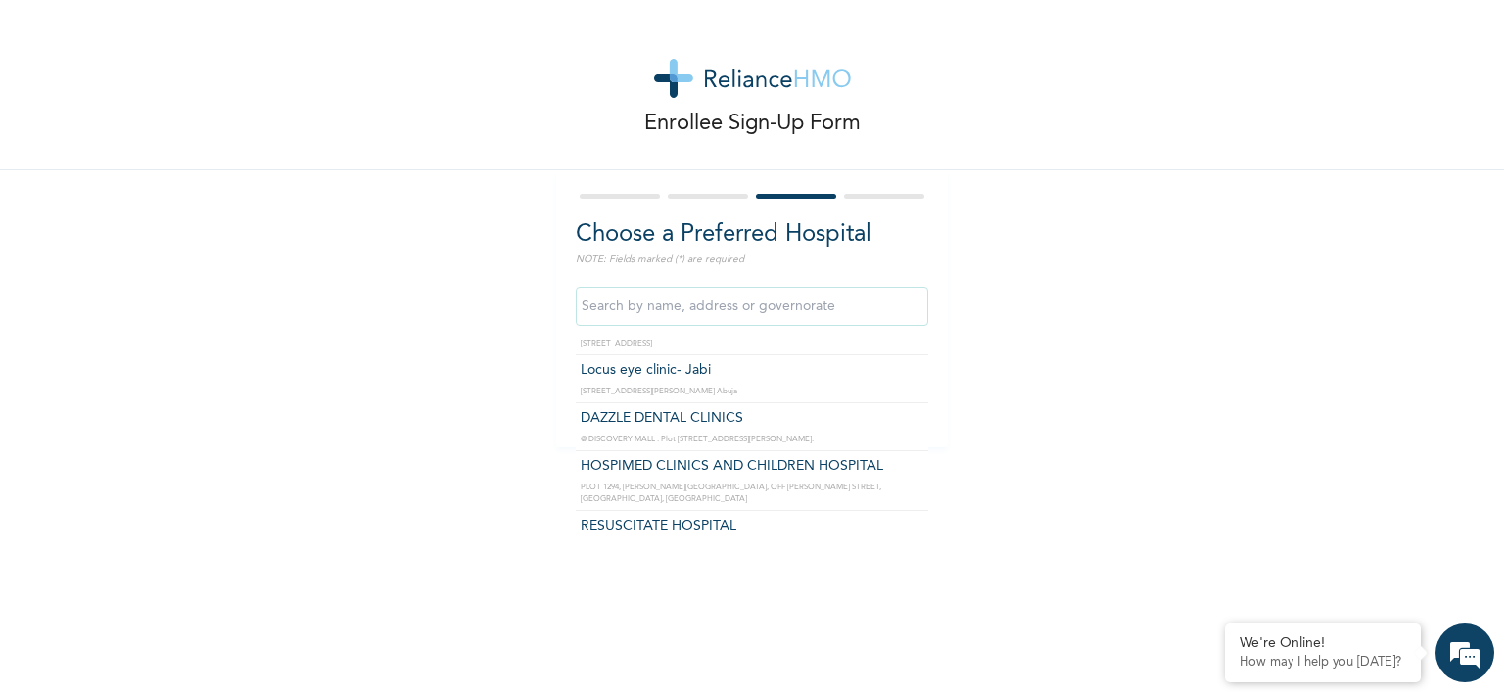
scroll to position [2350, 0]
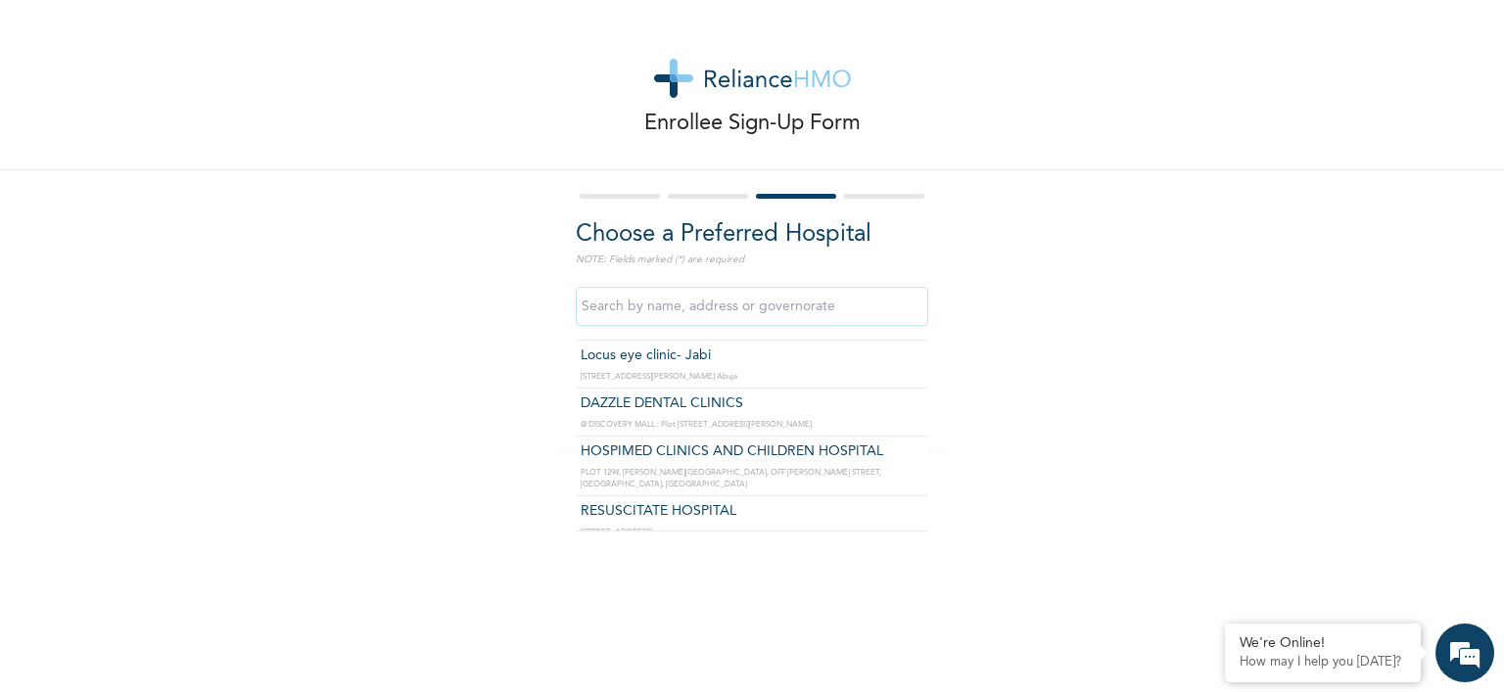
click at [670, 309] on input "text" at bounding box center [752, 306] width 353 height 39
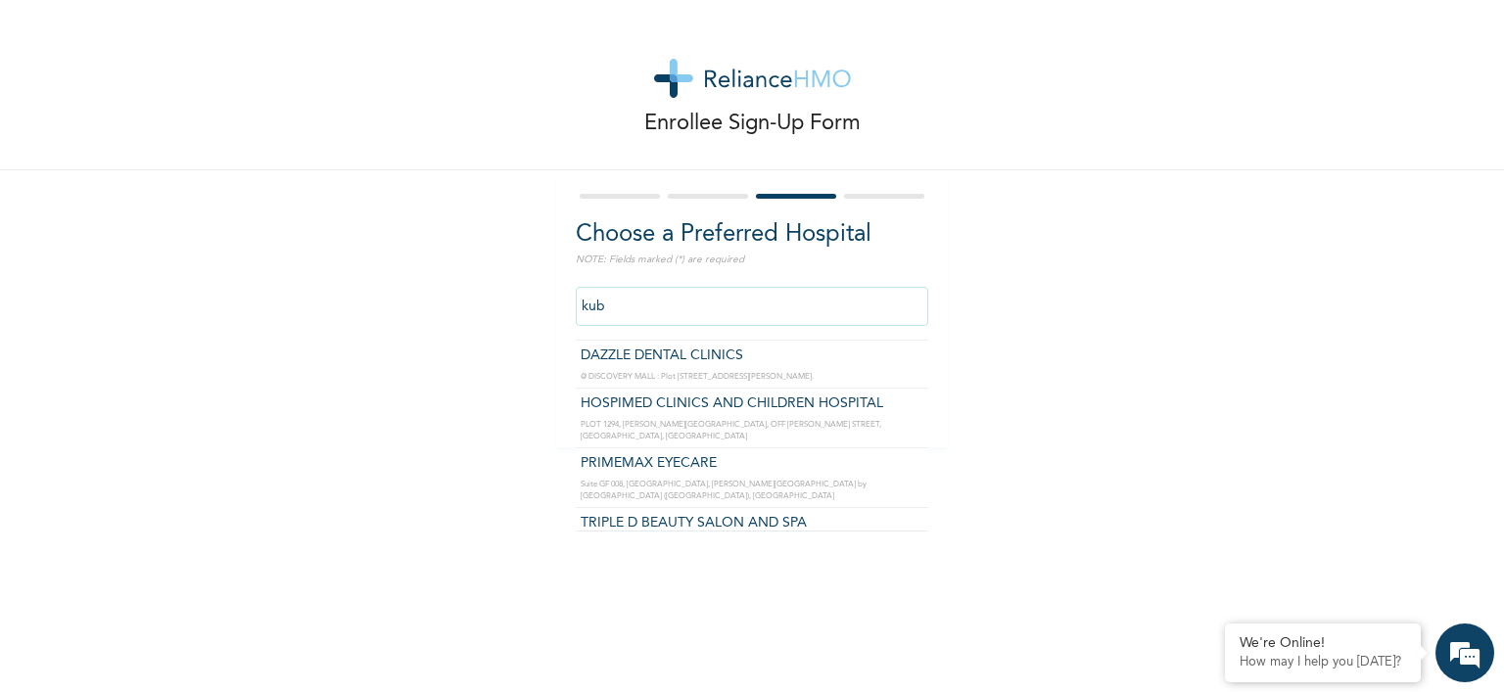
scroll to position [118, 0]
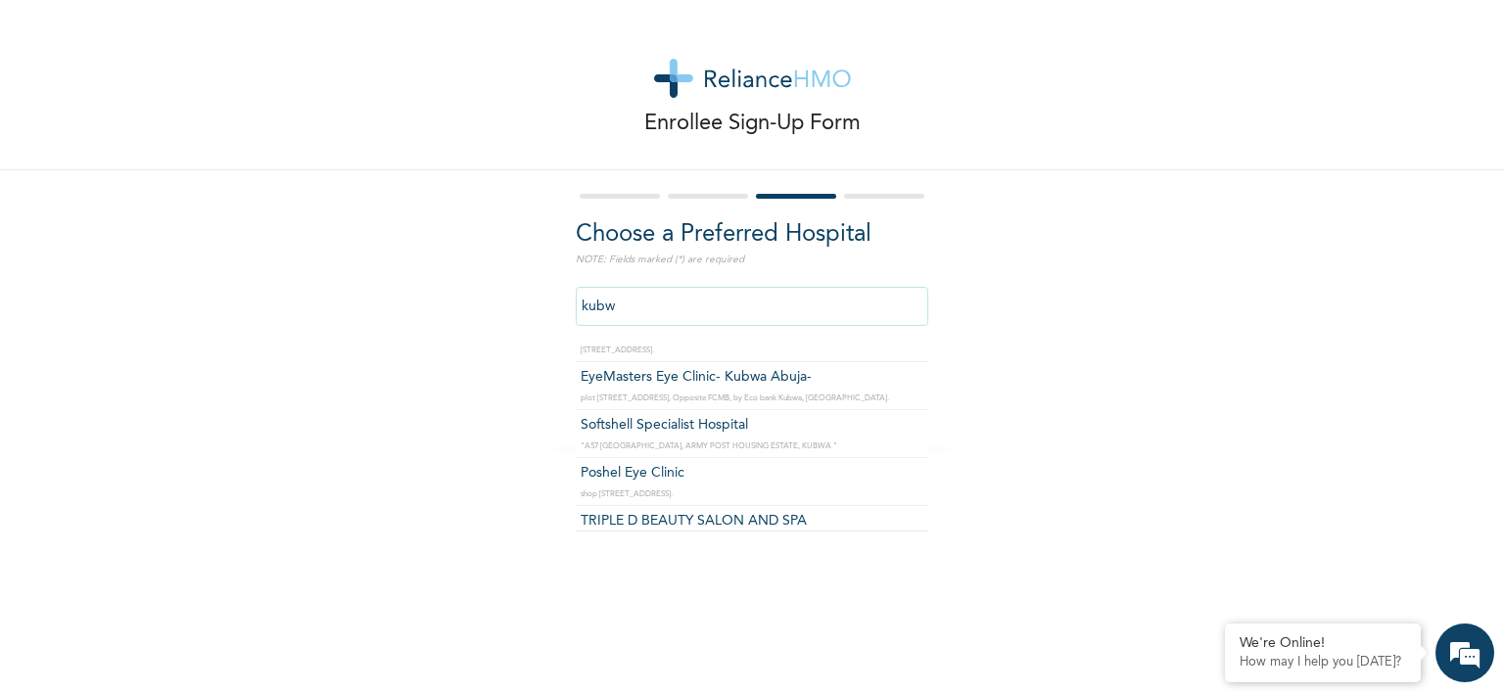
type input "kubwa"
click input "Next" at bounding box center [893, 397] width 51 height 40
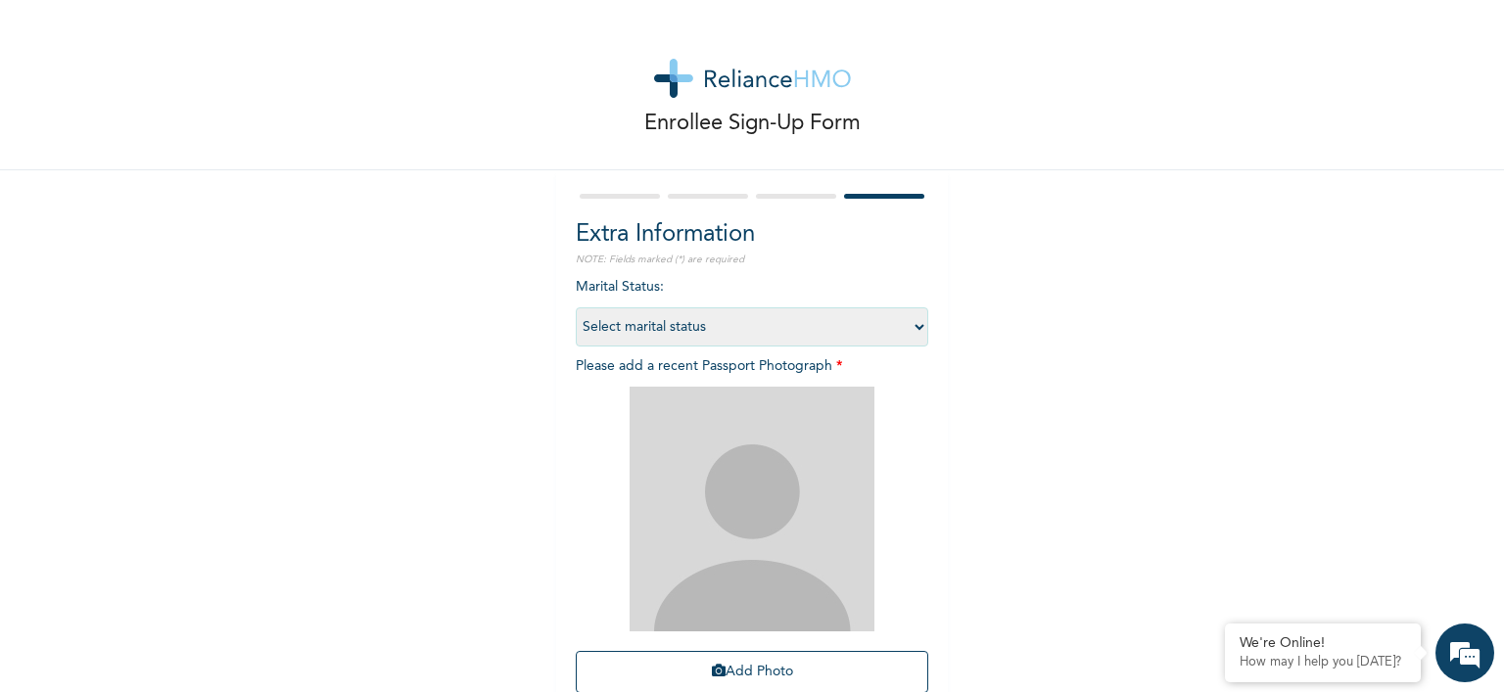
click at [918, 331] on select "Select marital status Single Married Divorced Widow/Widower" at bounding box center [752, 326] width 353 height 39
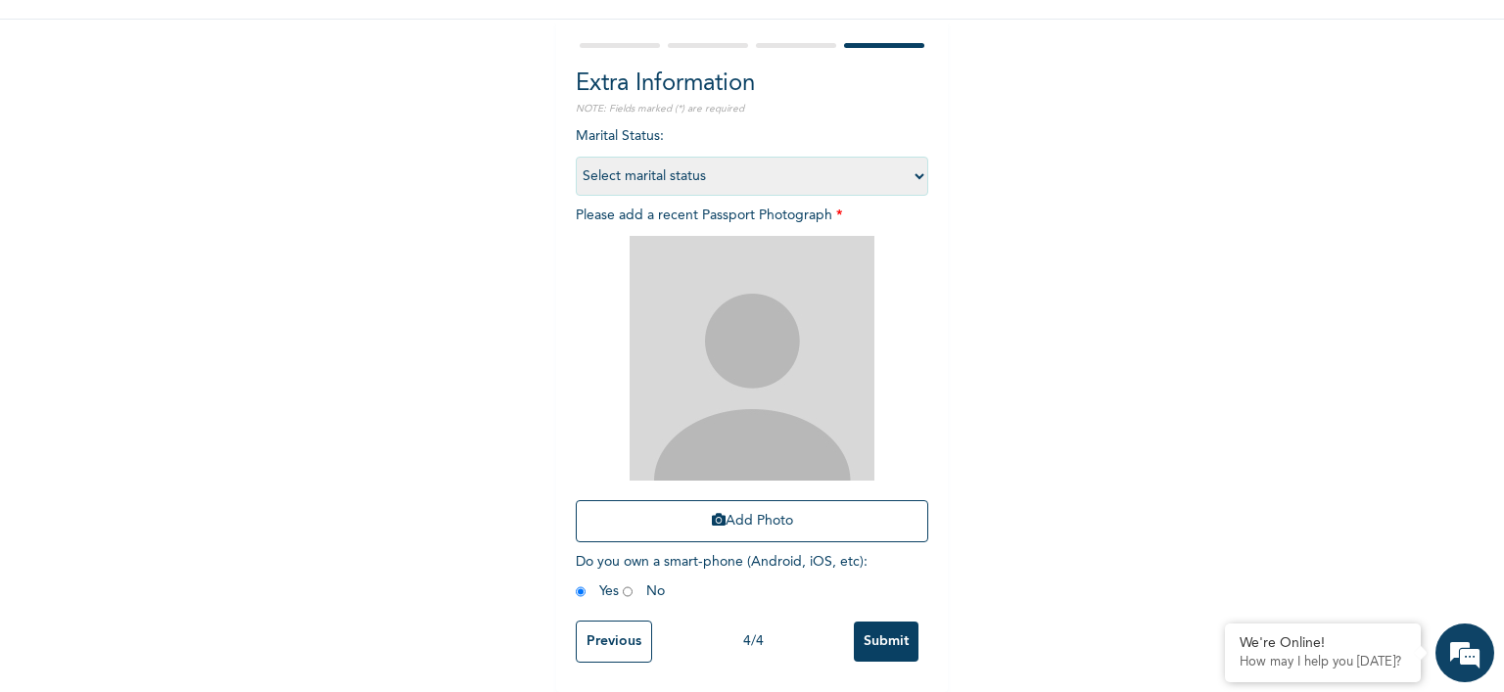
scroll to position [165, 0]
click at [609, 621] on input "Previous" at bounding box center [614, 642] width 76 height 42
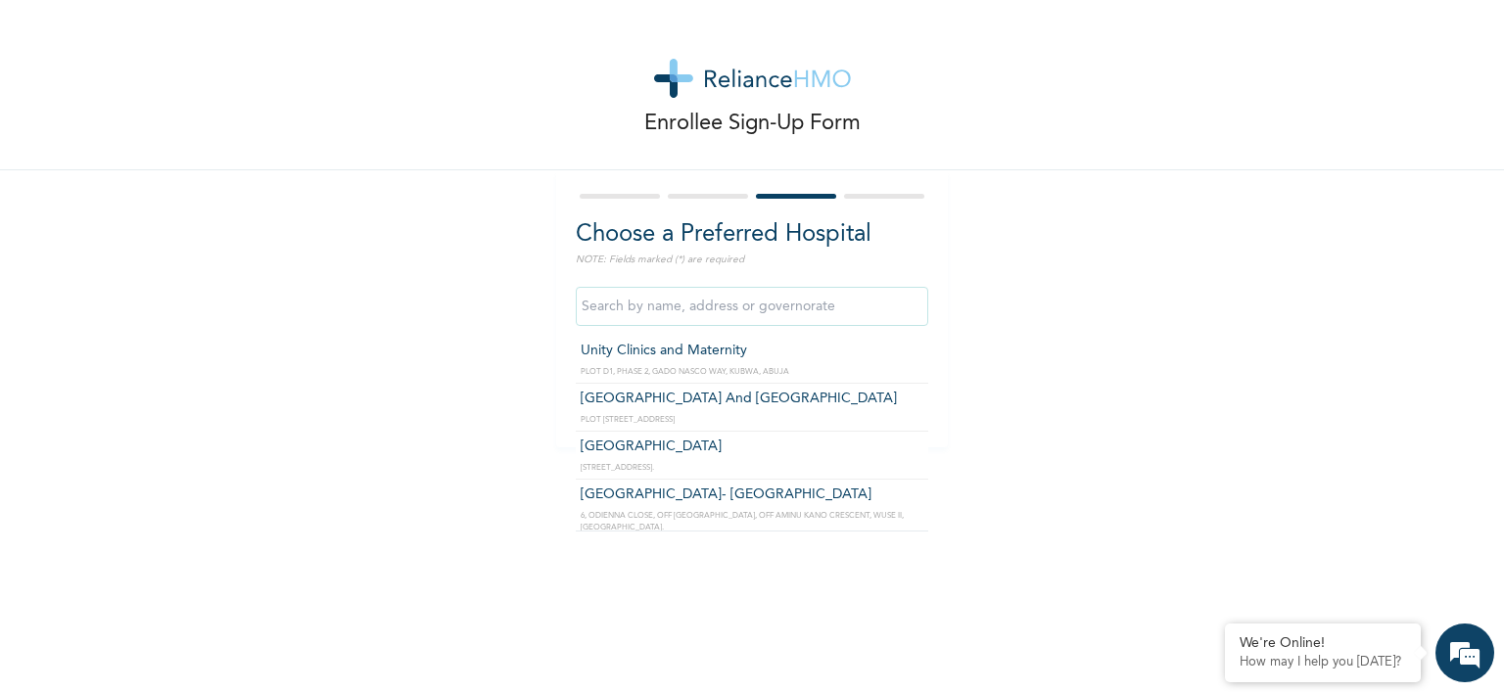
click at [692, 308] on input "text" at bounding box center [752, 306] width 353 height 39
